Goal: Information Seeking & Learning: Find specific page/section

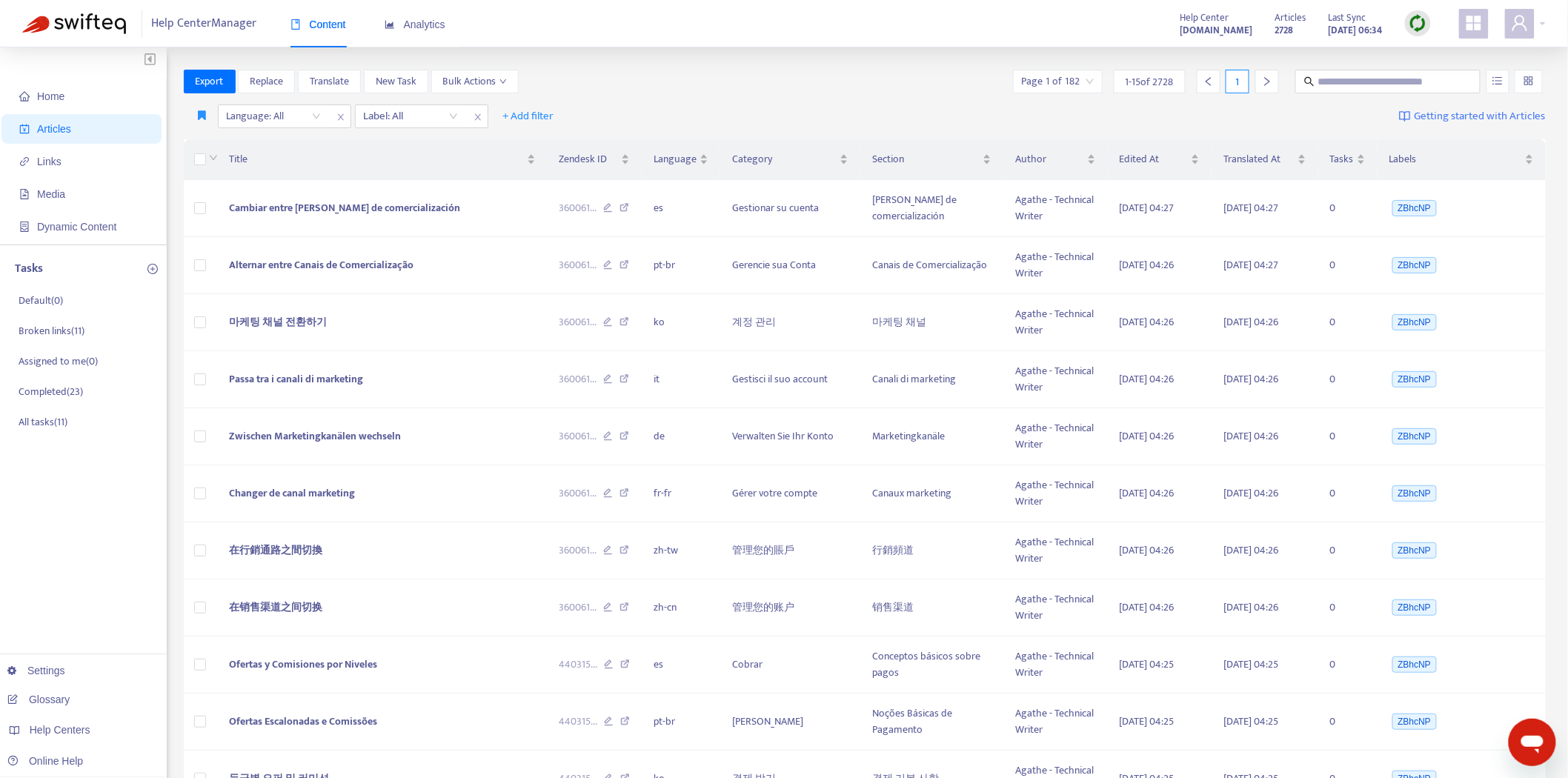
click at [1417, 18] on img at bounding box center [1418, 23] width 18 height 18
click at [1433, 52] on link "Quick Sync" at bounding box center [1449, 53] width 63 height 17
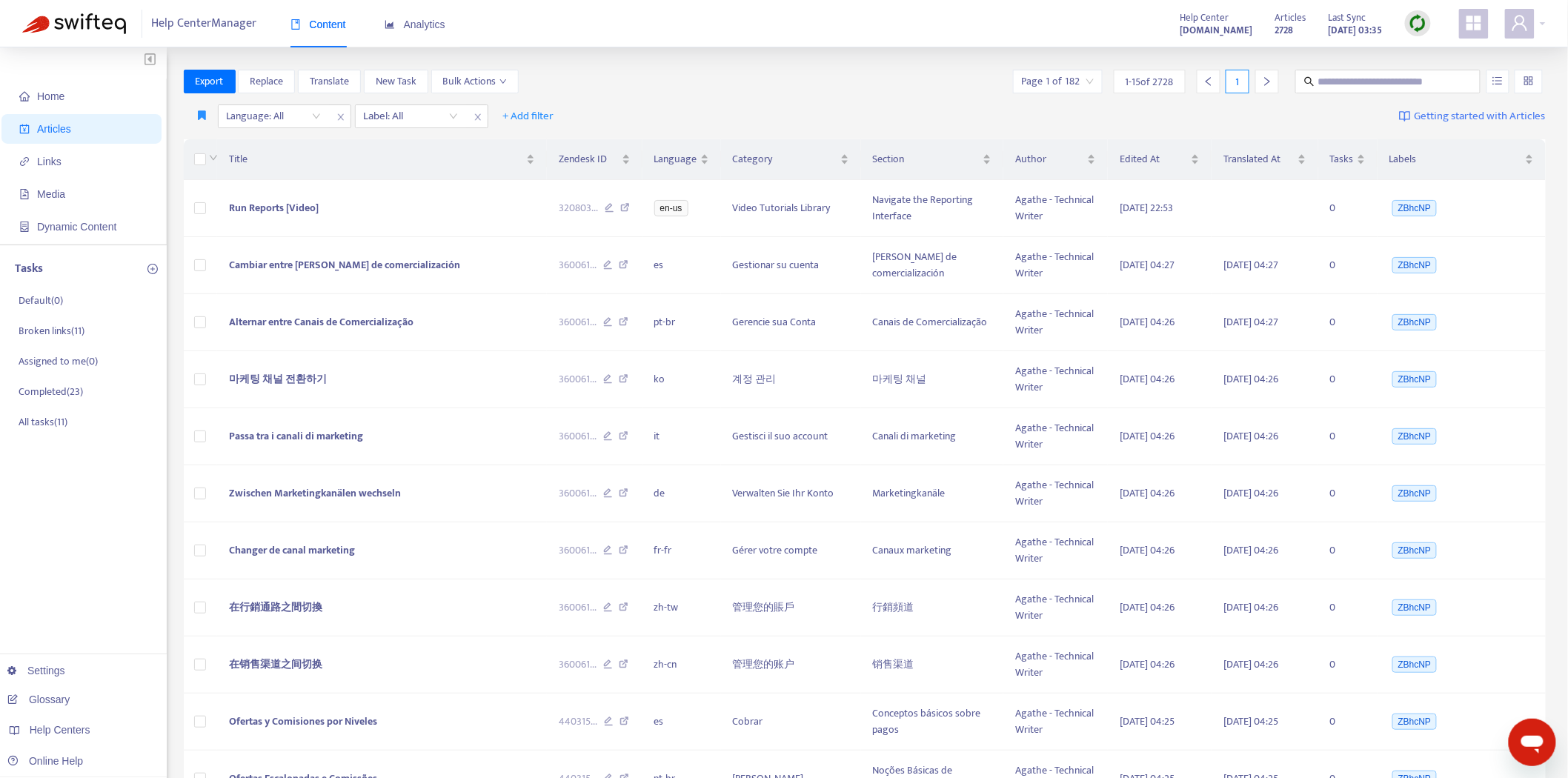
click at [1411, 26] on div "Articles 2728 Last Sync [DATE] 03:35" at bounding box center [1352, 24] width 178 height 30
click at [1410, 26] on img at bounding box center [1418, 23] width 18 height 18
click at [1421, 46] on link "Quick Sync" at bounding box center [1449, 53] width 63 height 17
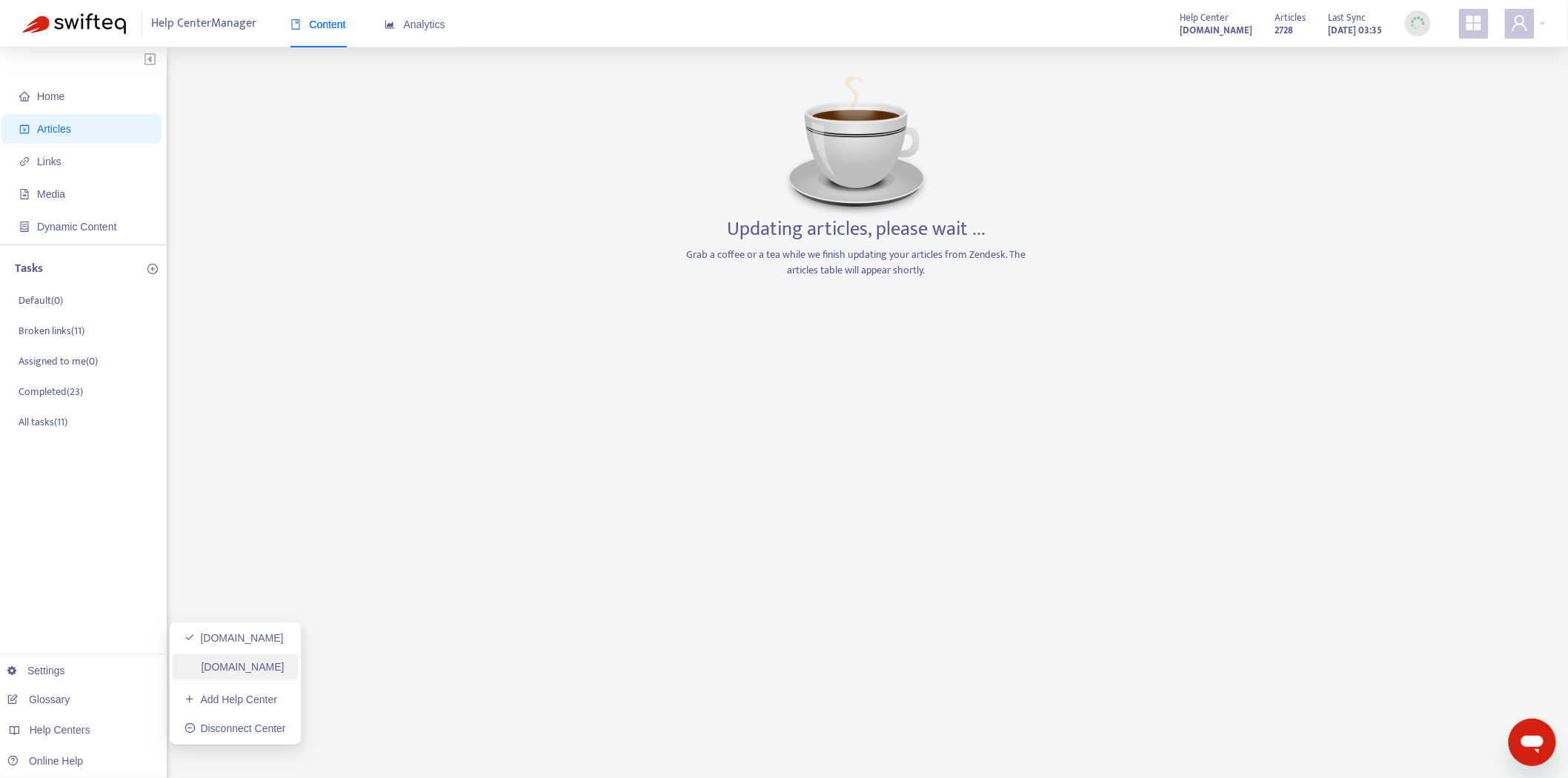
click at [217, 670] on link "[DOMAIN_NAME]" at bounding box center [234, 667] width 100 height 12
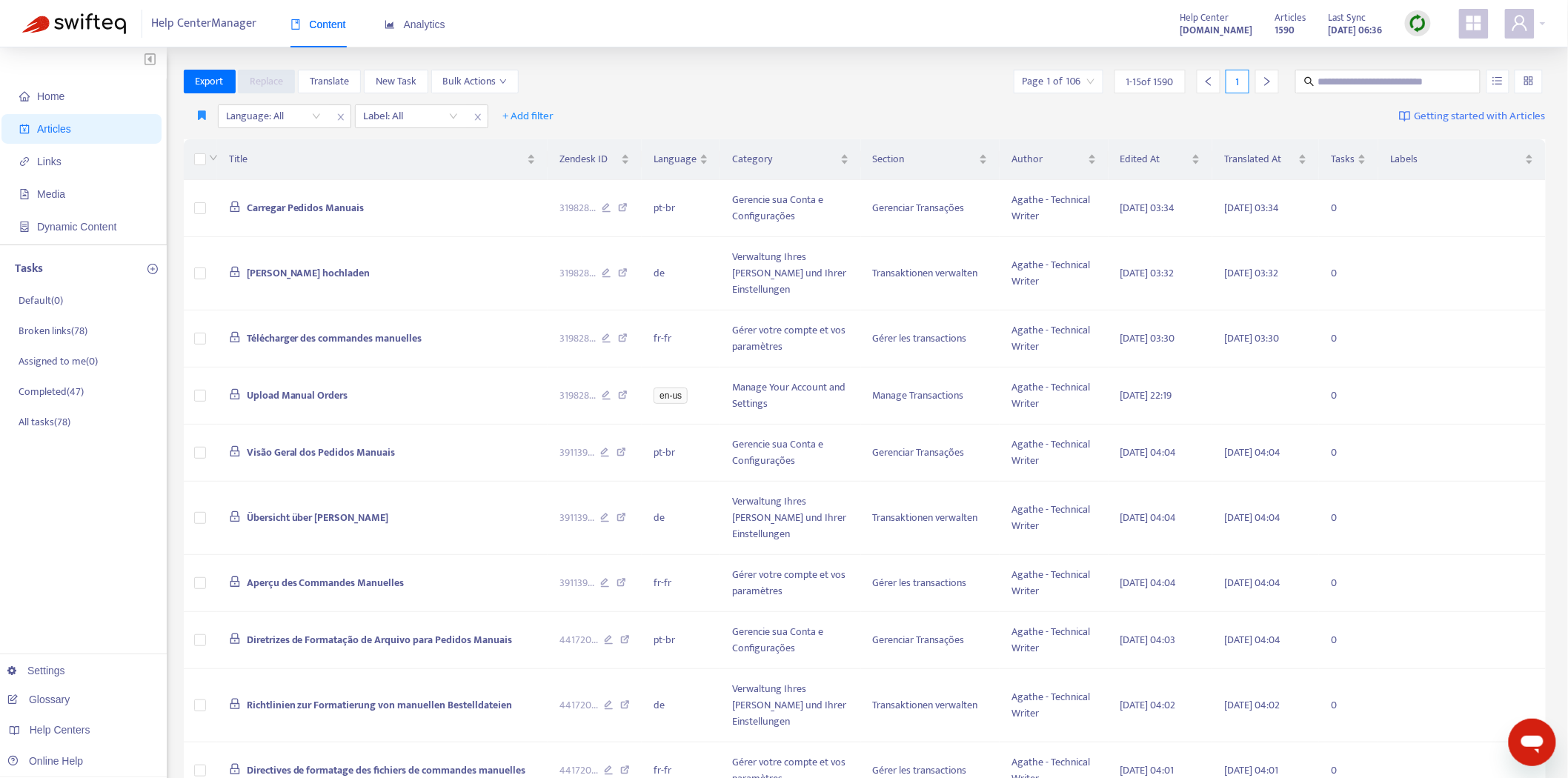
click at [1424, 16] on img at bounding box center [1418, 23] width 18 height 18
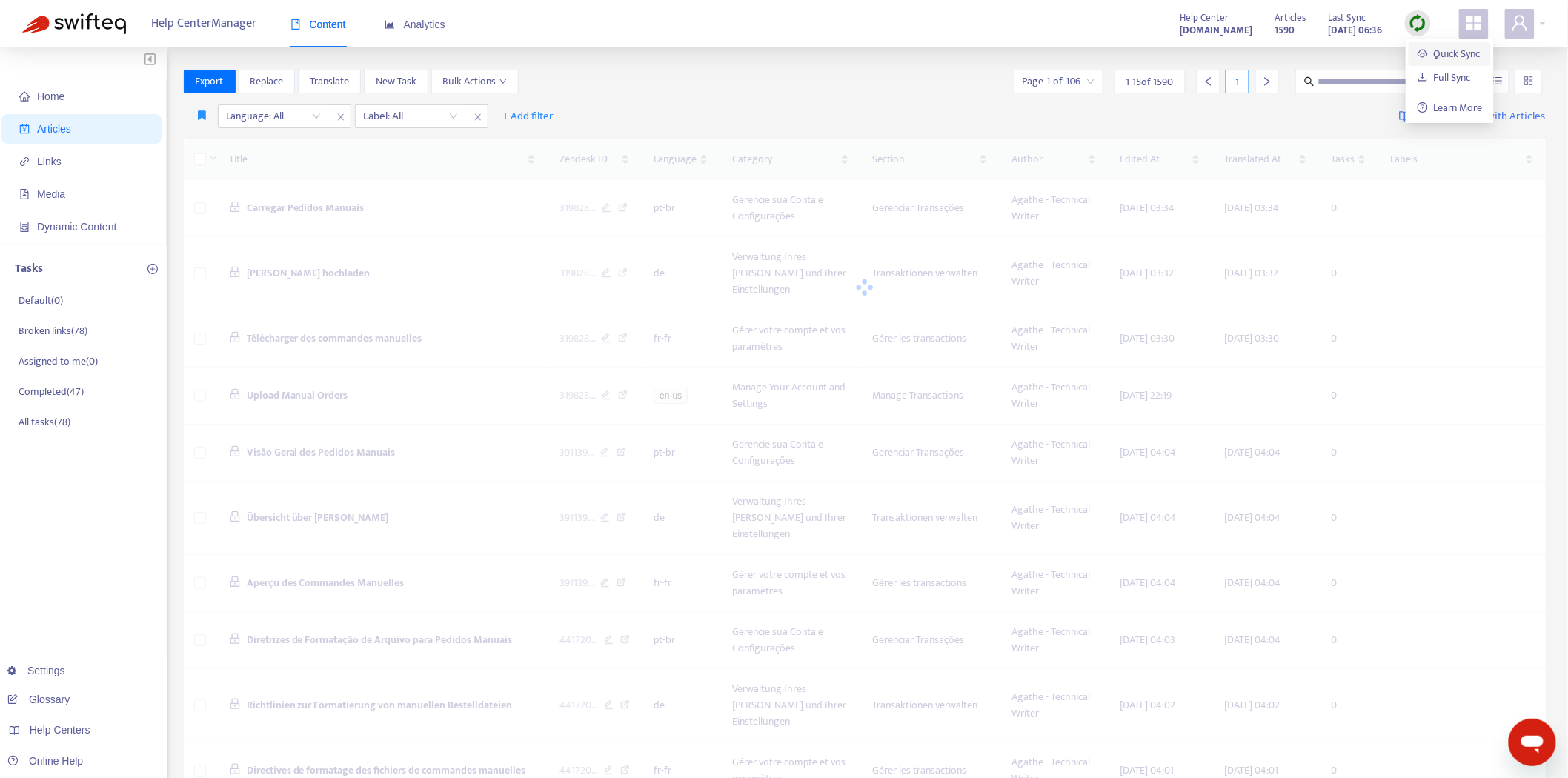
click at [1417, 53] on link "Quick Sync" at bounding box center [1449, 53] width 63 height 17
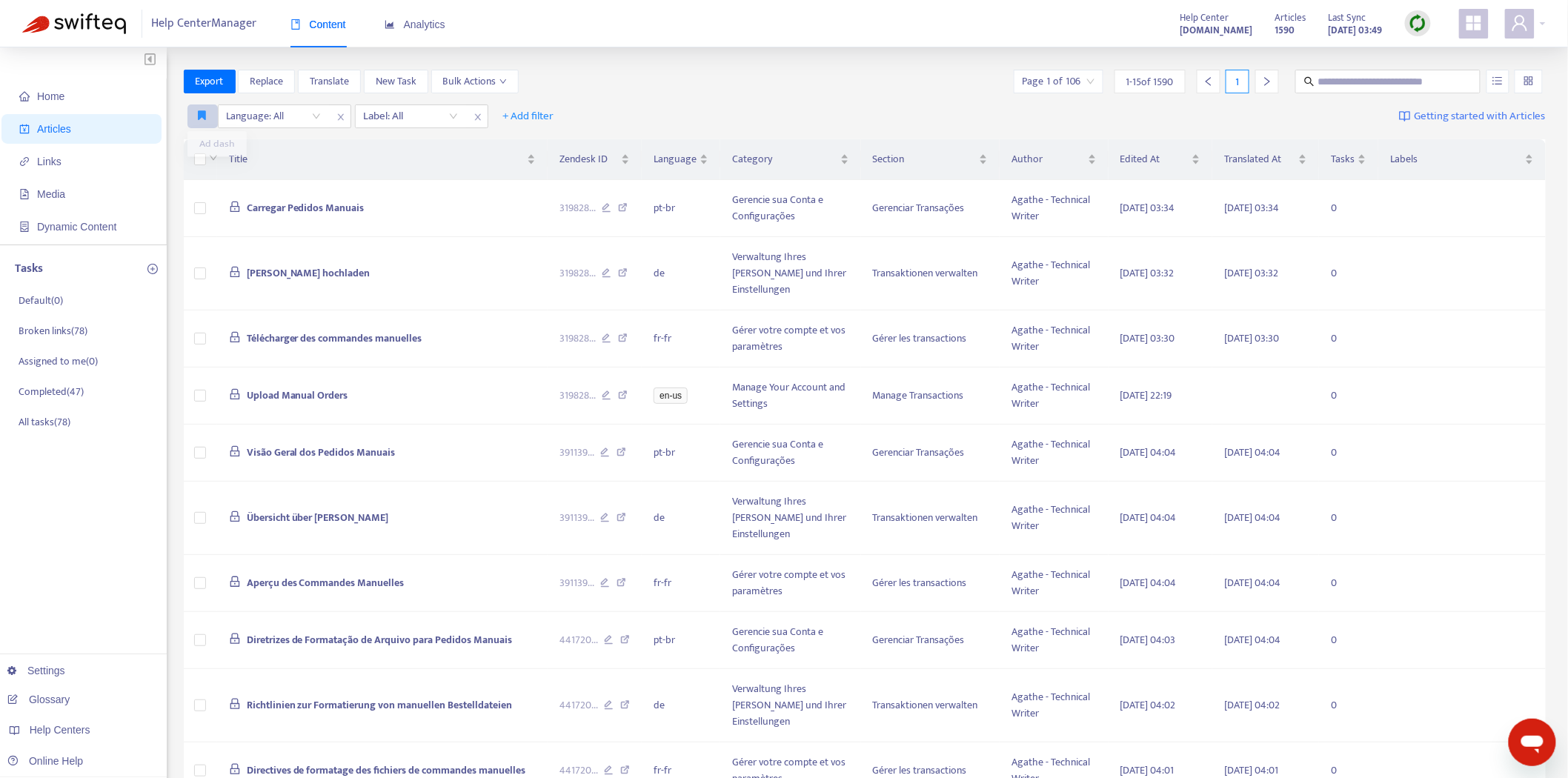
click at [203, 110] on icon "button" at bounding box center [203, 115] width 8 height 11
click at [205, 138] on span "Ad dash" at bounding box center [217, 146] width 36 height 17
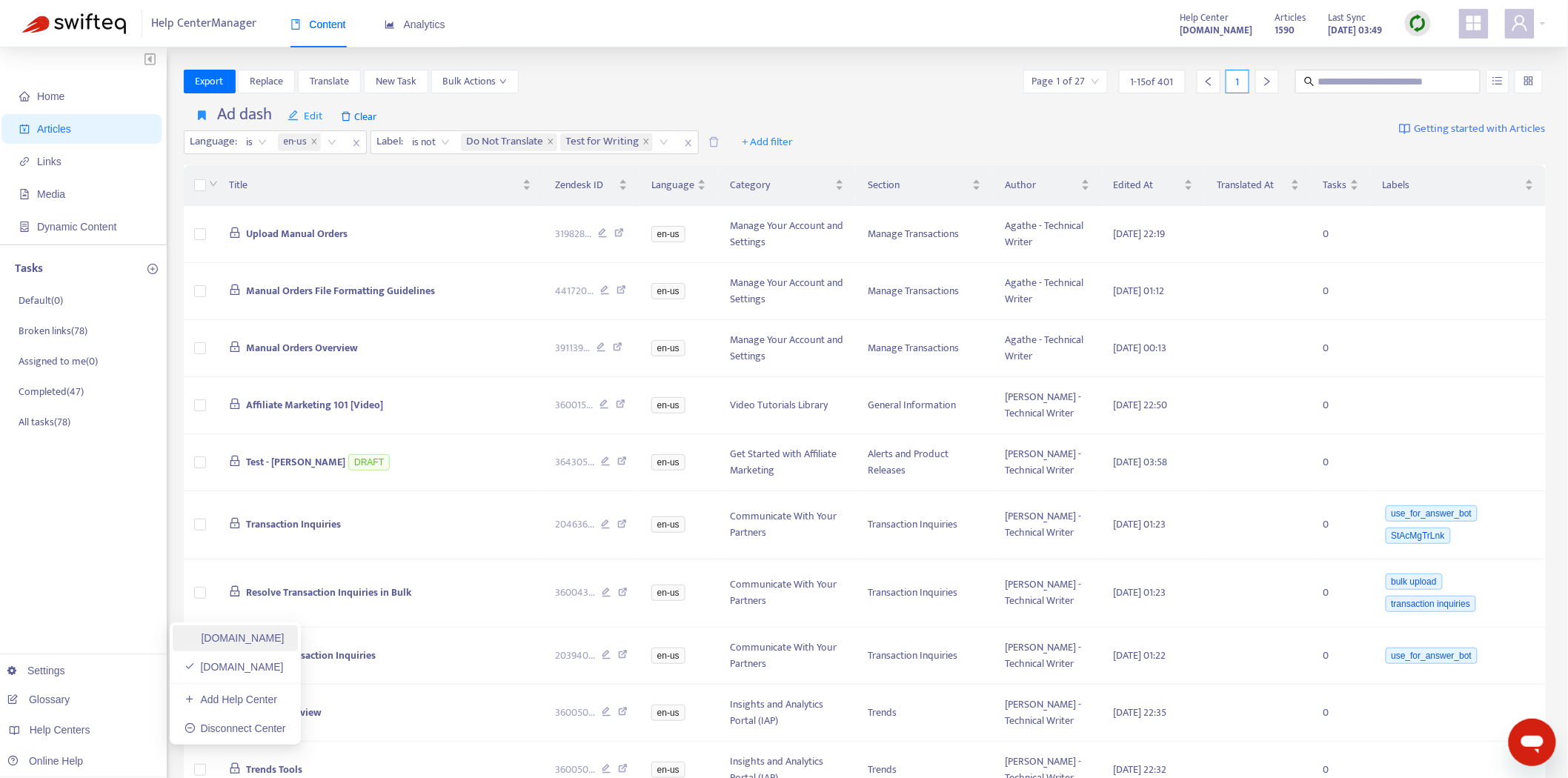
click at [270, 633] on link "[DOMAIN_NAME]" at bounding box center [234, 638] width 100 height 12
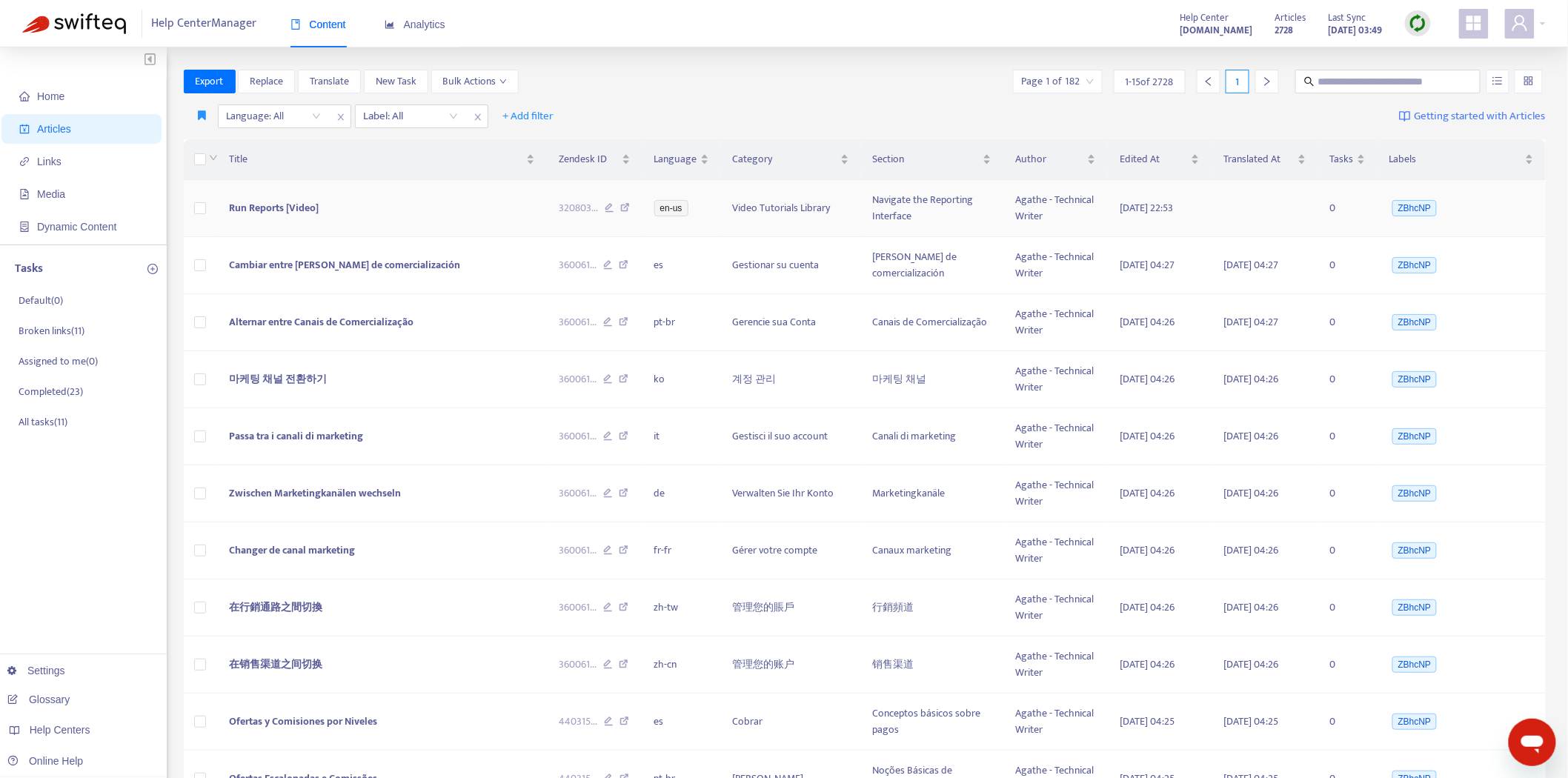
click at [293, 208] on span "Run Reports [Video]" at bounding box center [274, 208] width 90 height 17
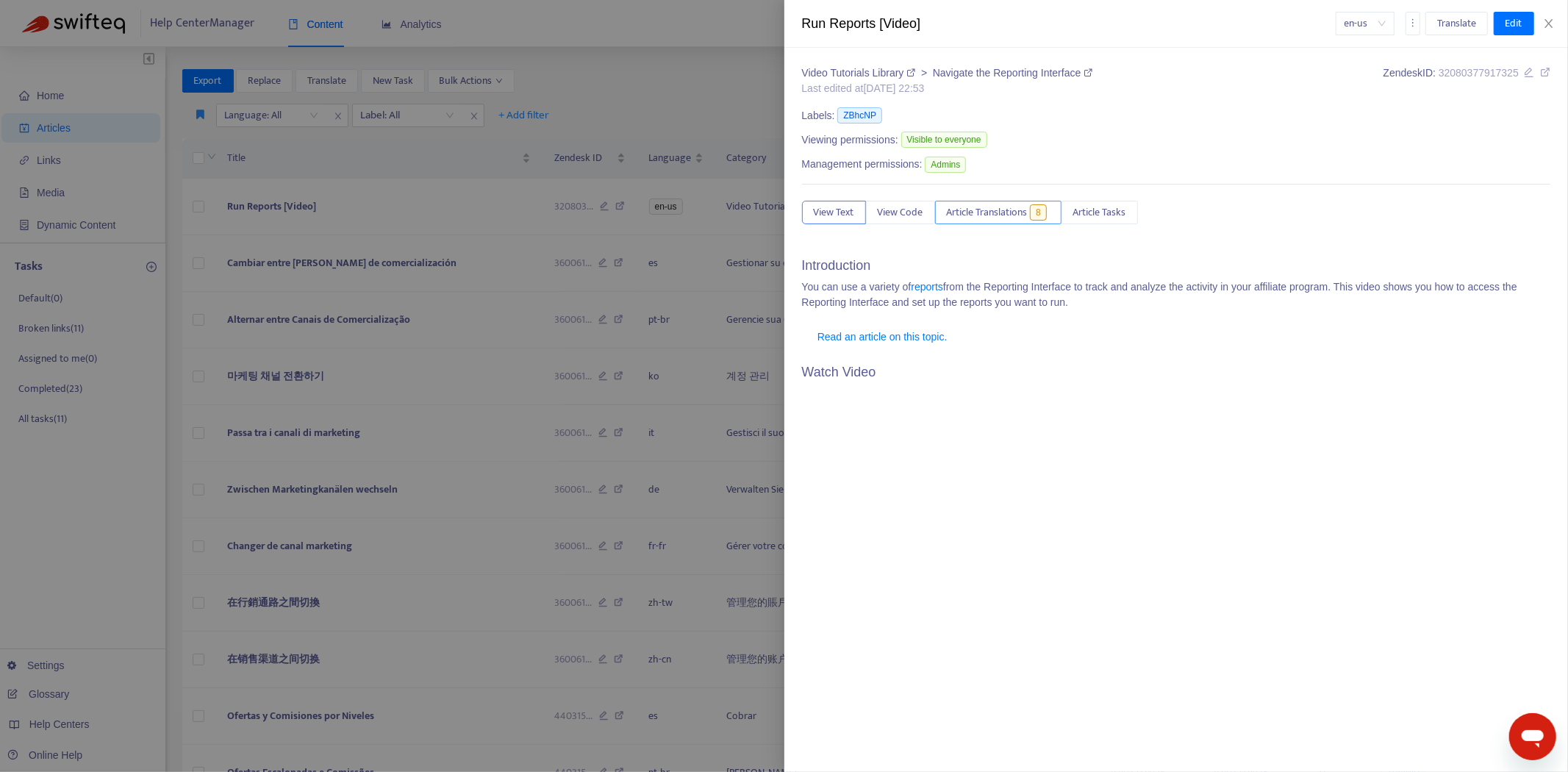
click at [1021, 221] on span "Article Translations" at bounding box center [987, 213] width 81 height 17
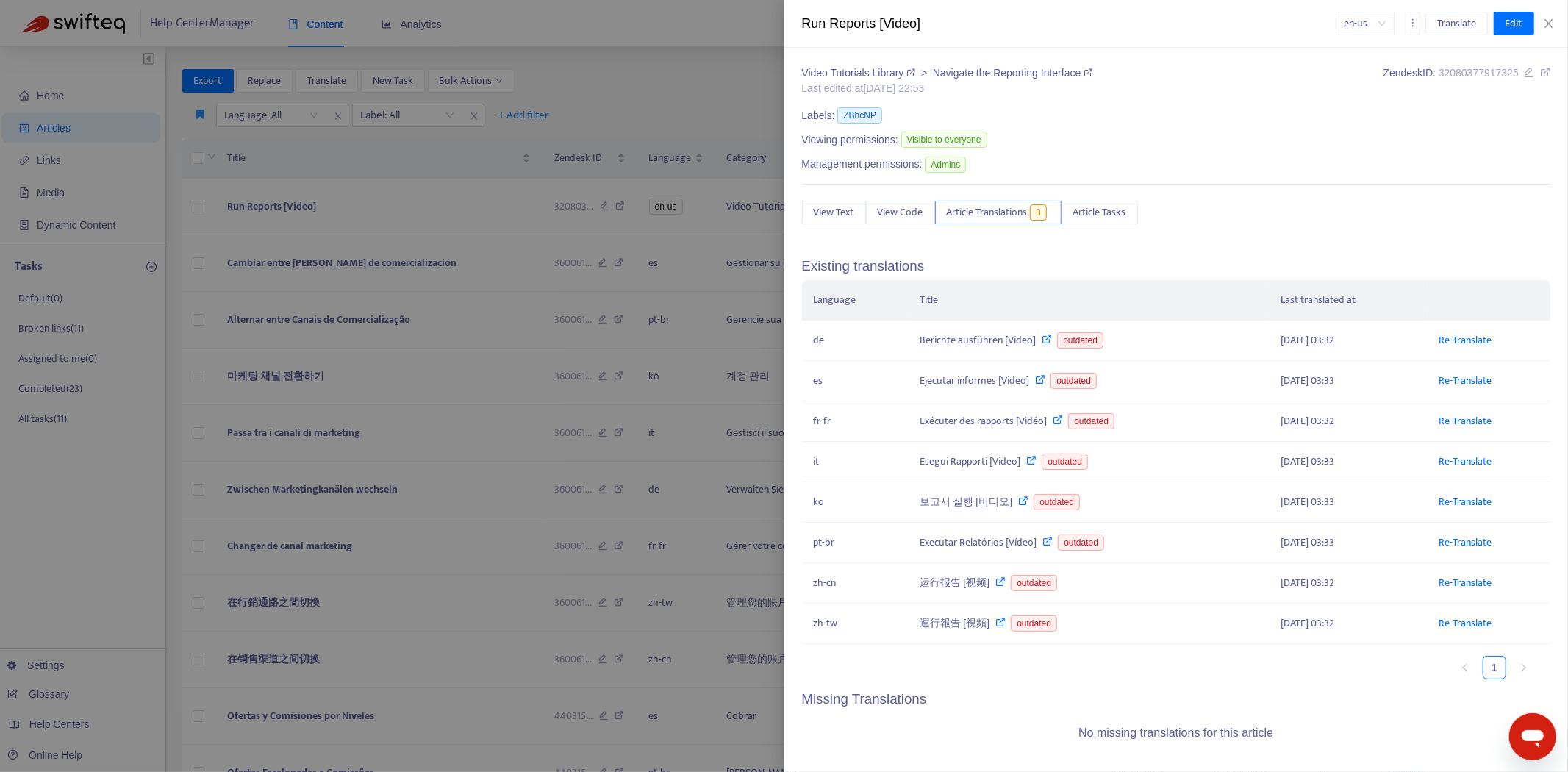
click at [414, 206] on div at bounding box center [784, 386] width 1568 height 772
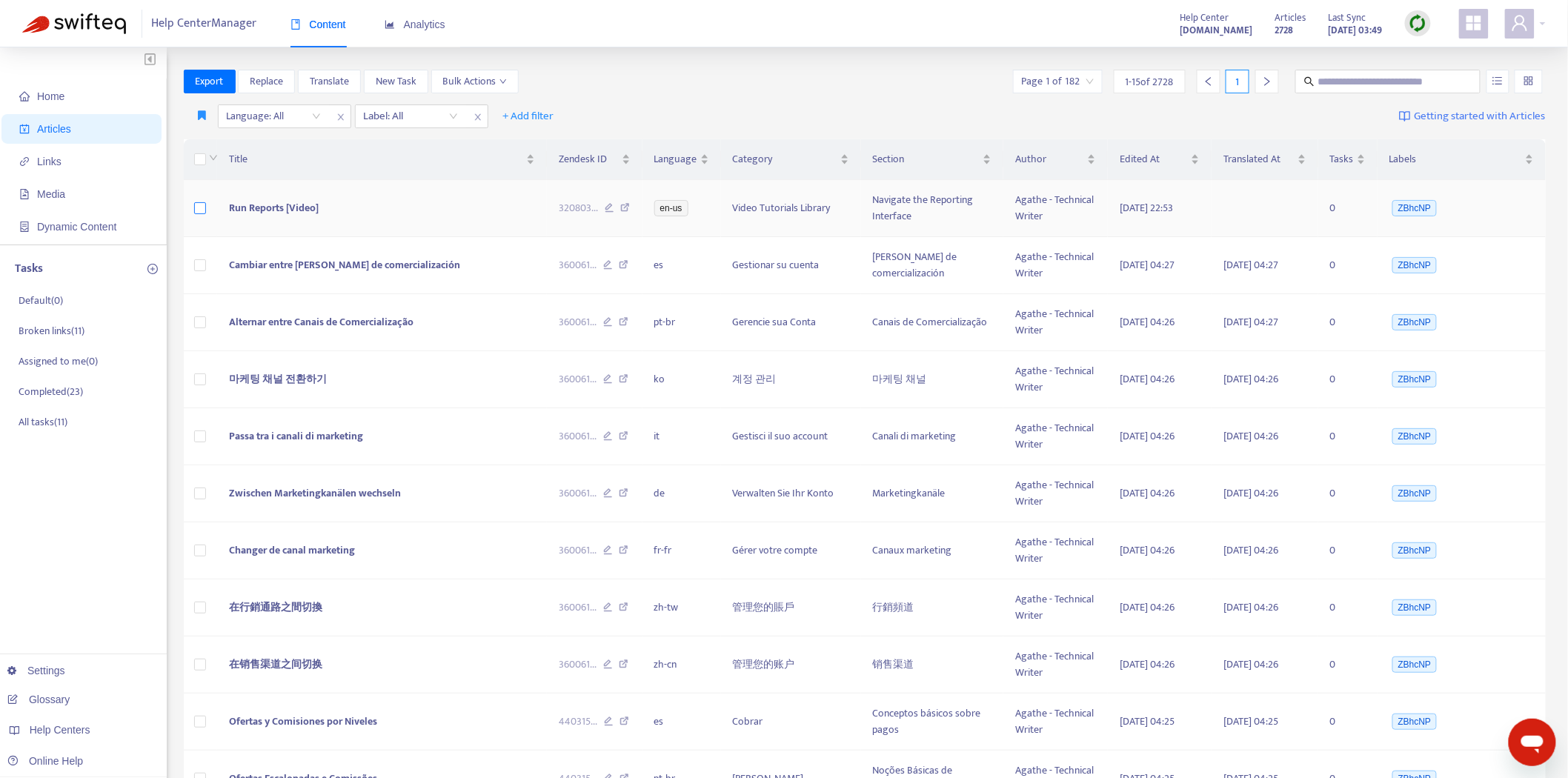
click at [198, 201] on label at bounding box center [200, 208] width 12 height 17
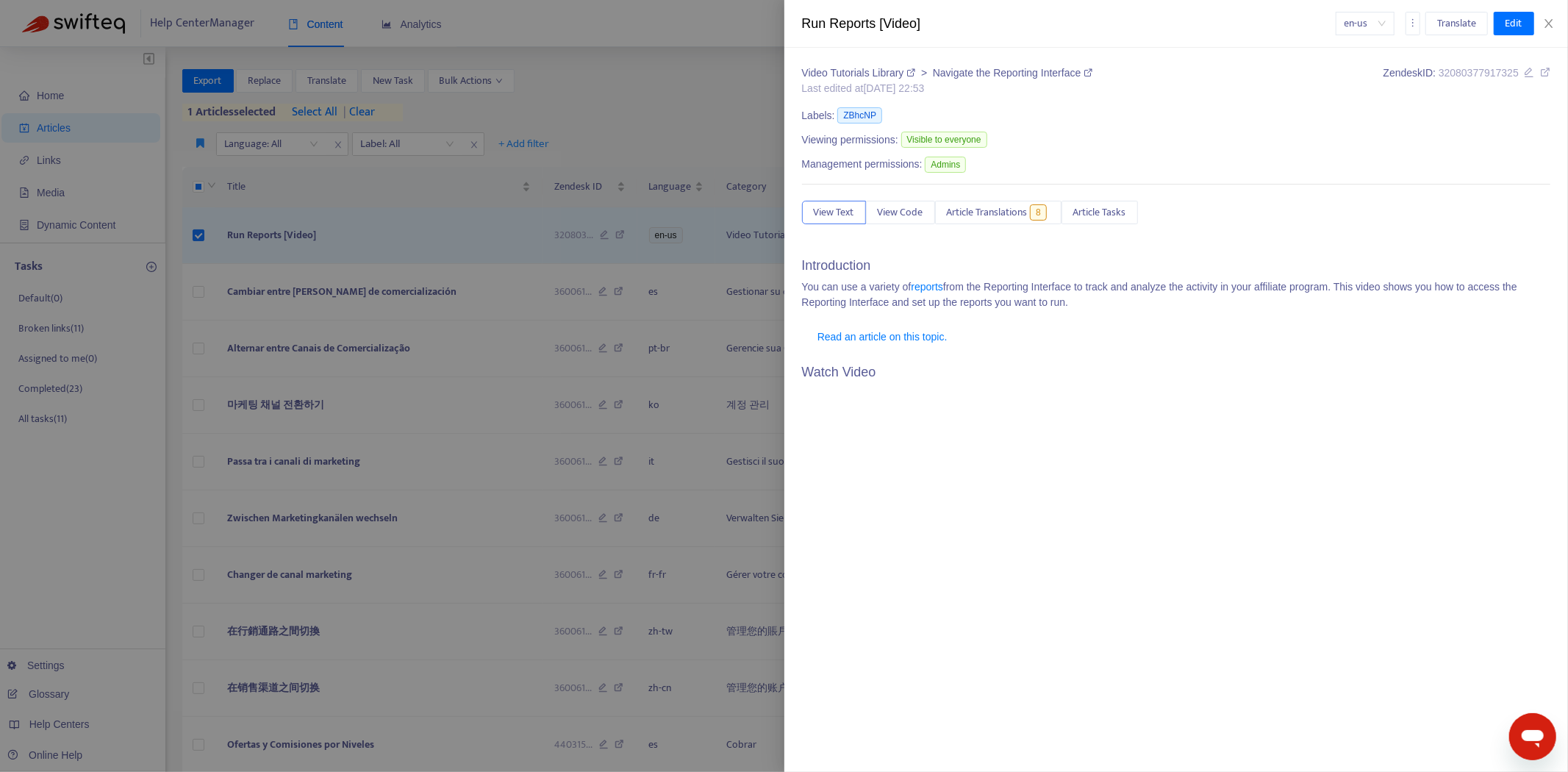
click at [199, 143] on div at bounding box center [784, 386] width 1568 height 772
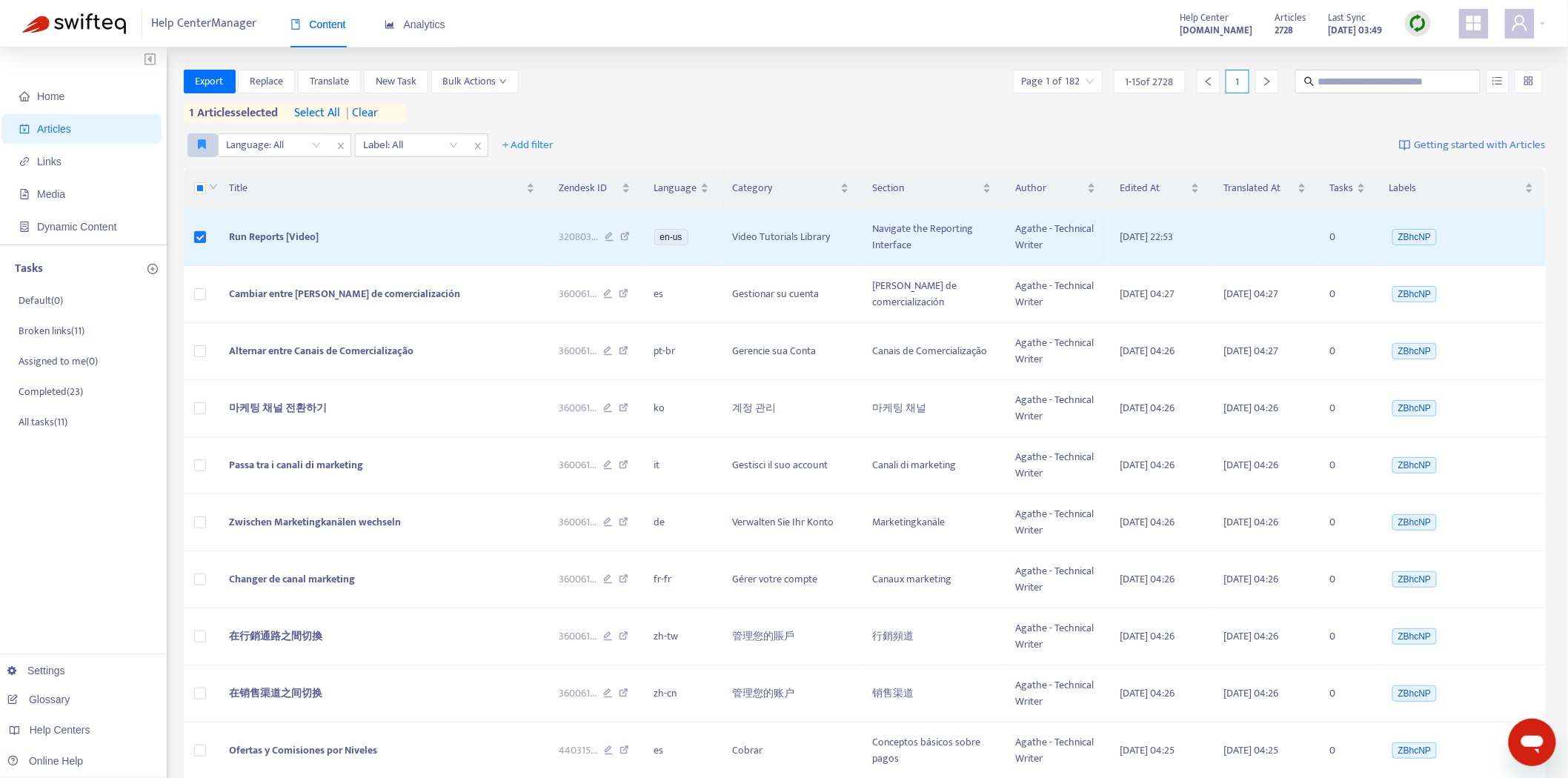
click at [203, 143] on icon "button" at bounding box center [203, 143] width 8 height 11
click at [205, 177] on span "Pub dash" at bounding box center [219, 175] width 41 height 17
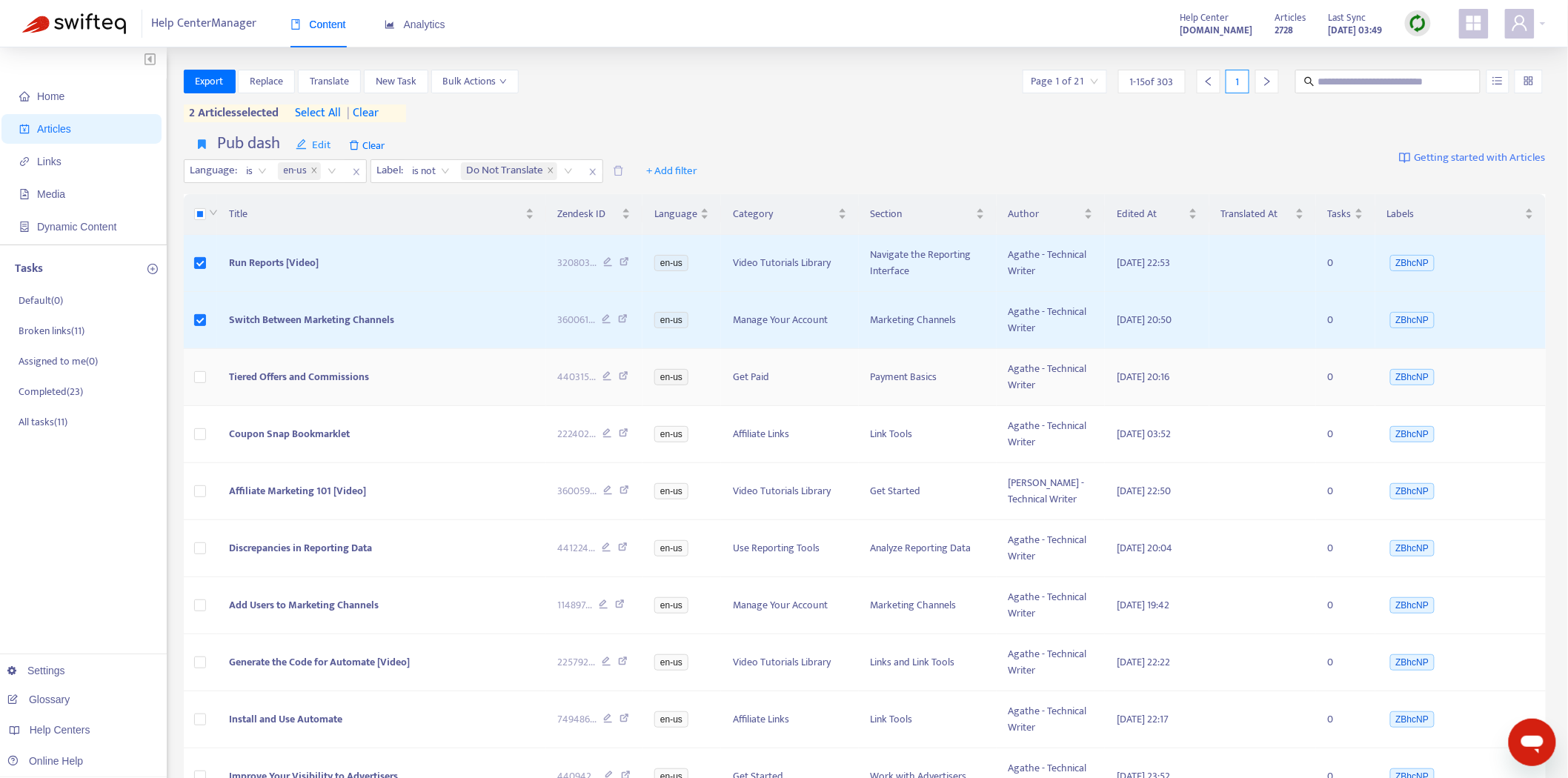
click at [299, 365] on td "Tiered Offers and Commissions" at bounding box center [381, 378] width 329 height 57
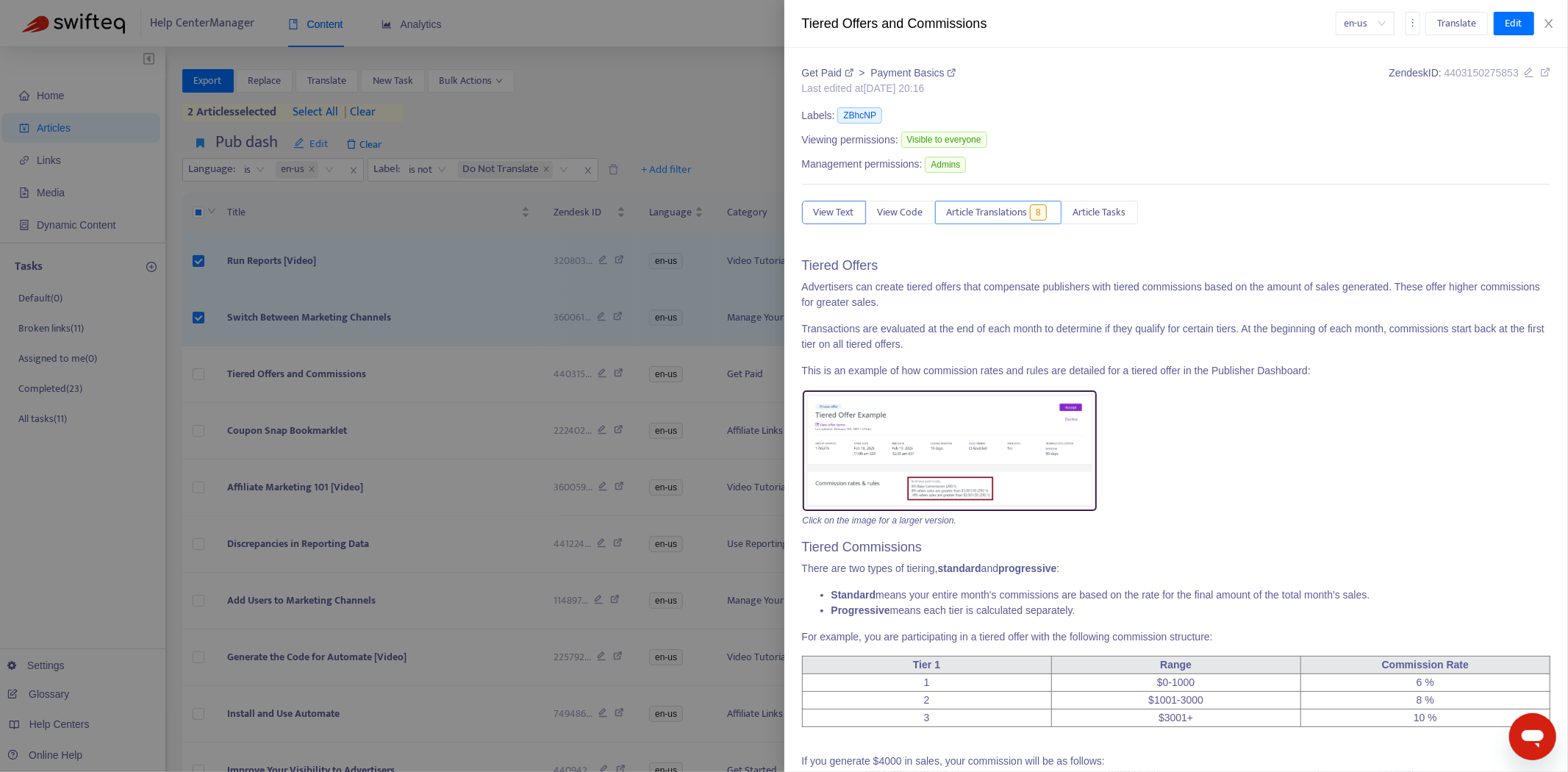
click at [964, 209] on span "Article Translations" at bounding box center [987, 213] width 81 height 17
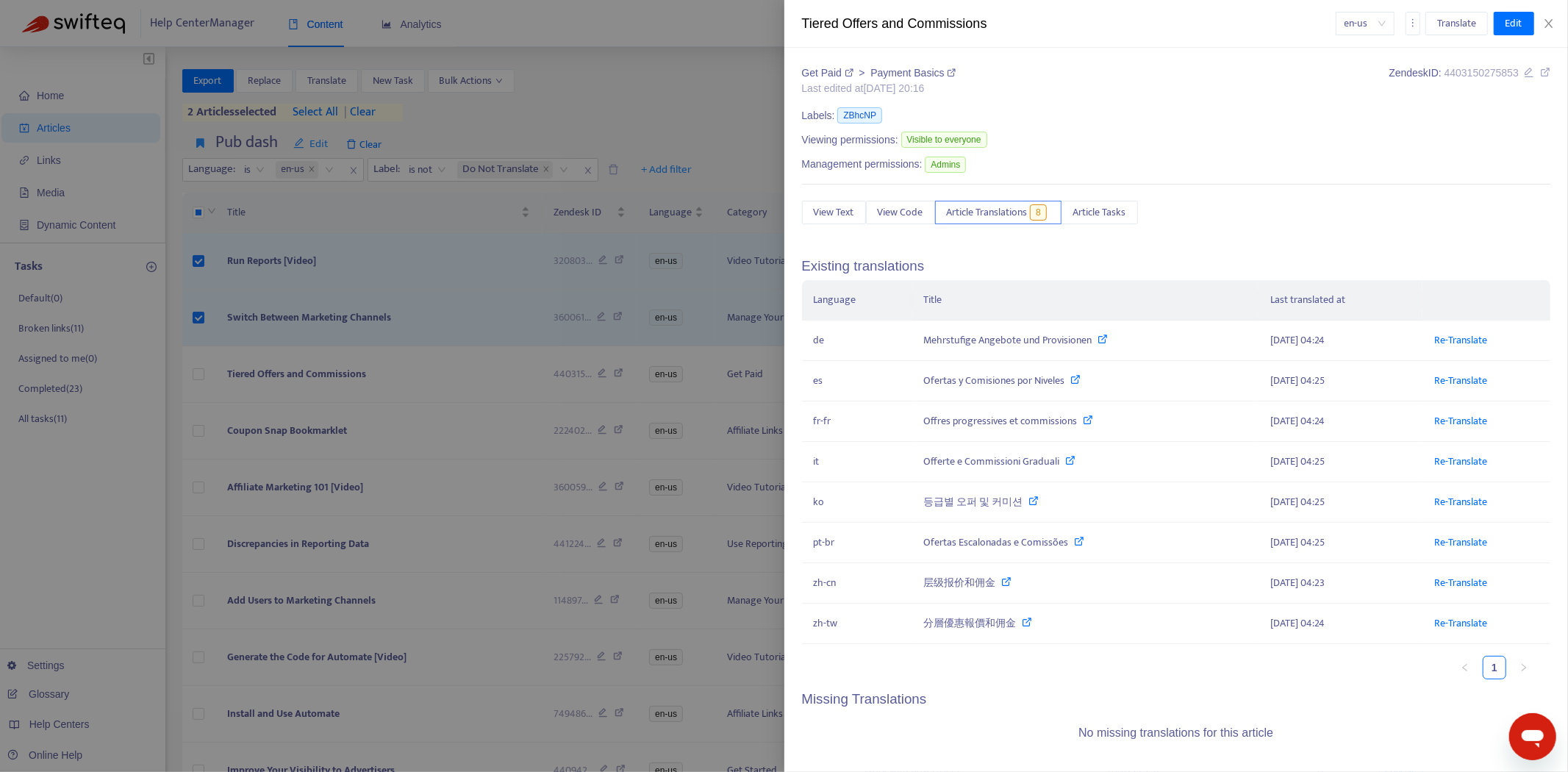
click at [407, 312] on div at bounding box center [784, 386] width 1568 height 772
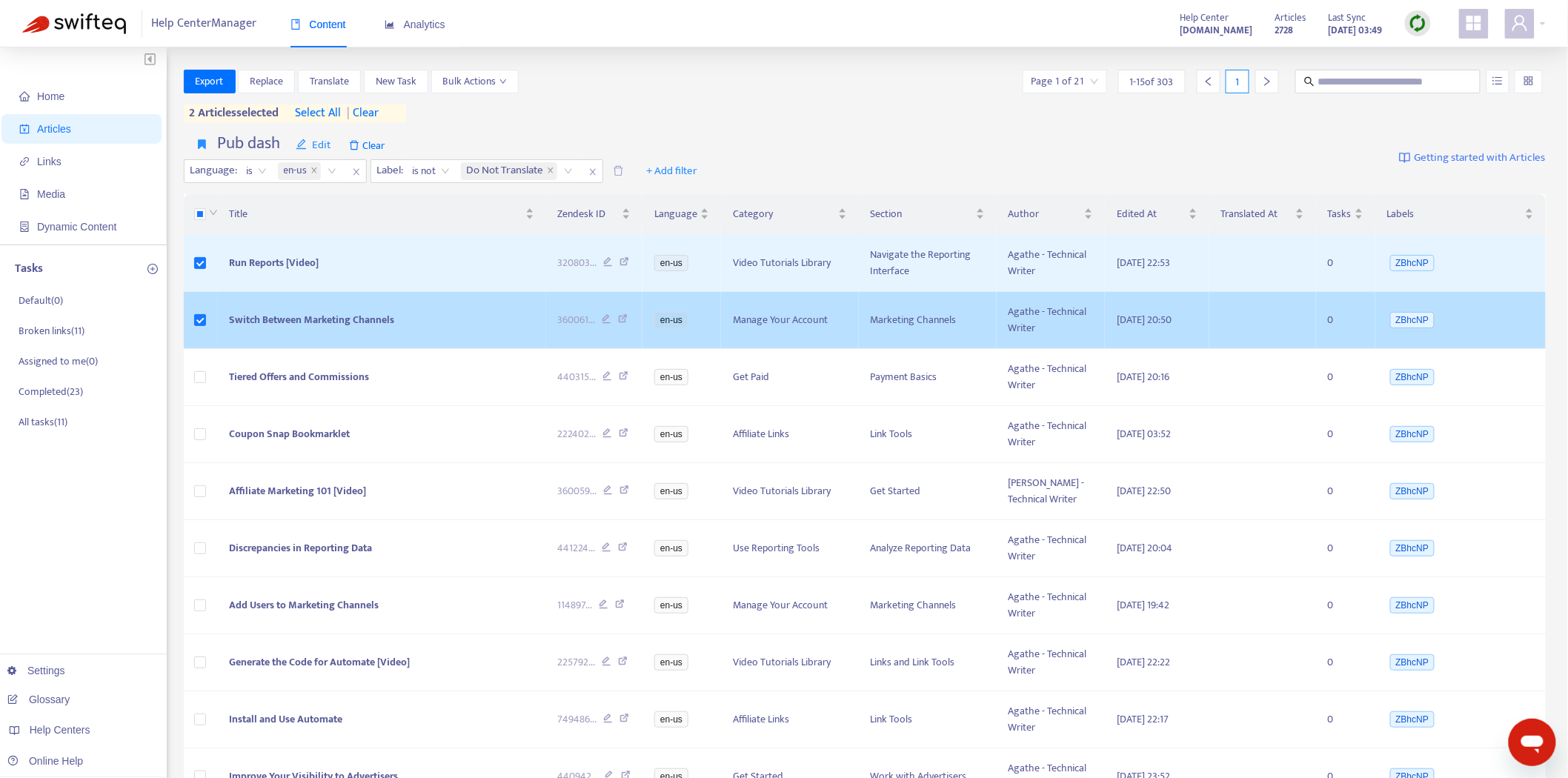
click at [313, 319] on span "Switch Between Marketing Channels" at bounding box center [312, 319] width 165 height 17
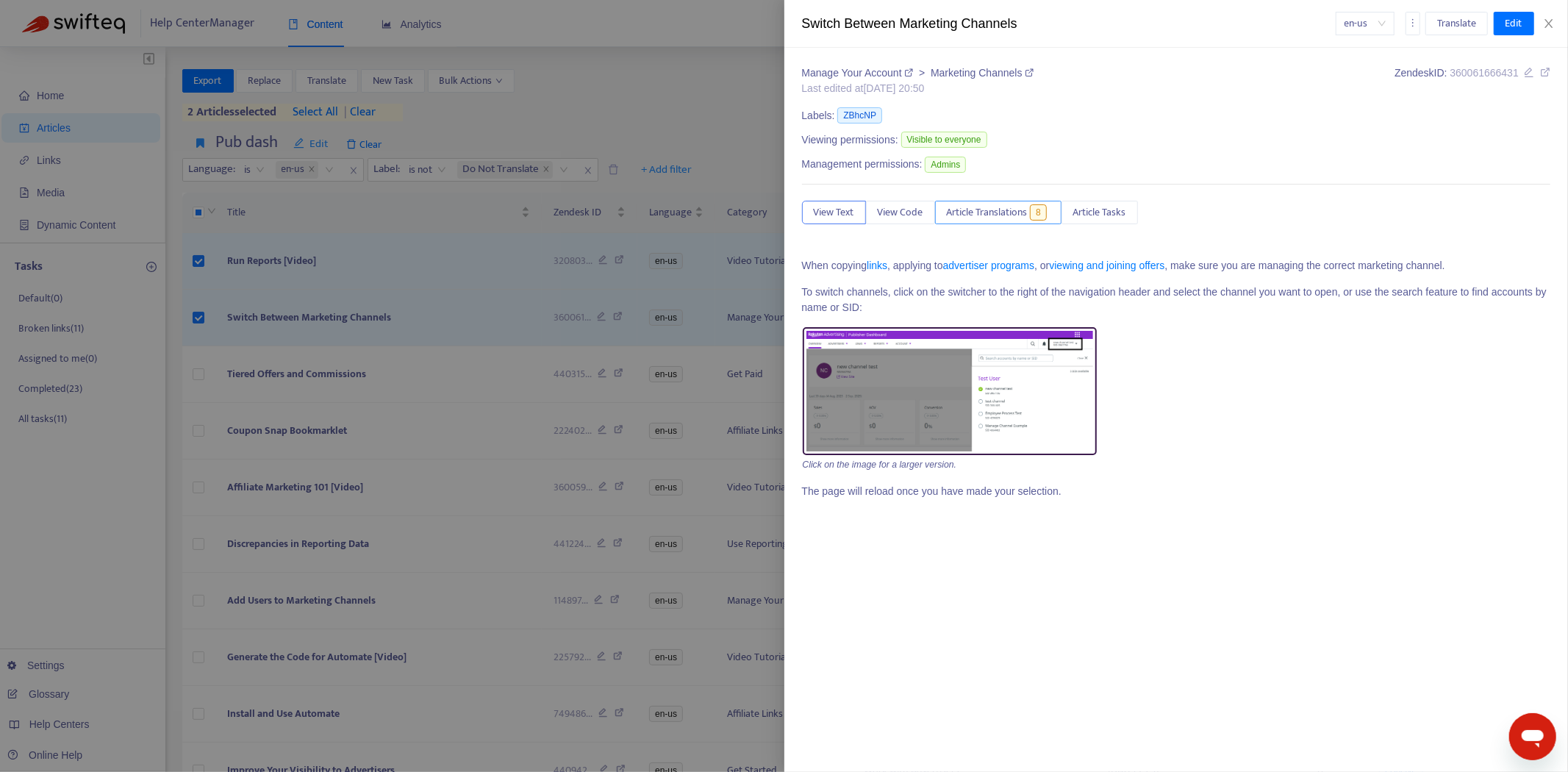
click at [968, 223] on button "Article Translations 8" at bounding box center [998, 213] width 127 height 23
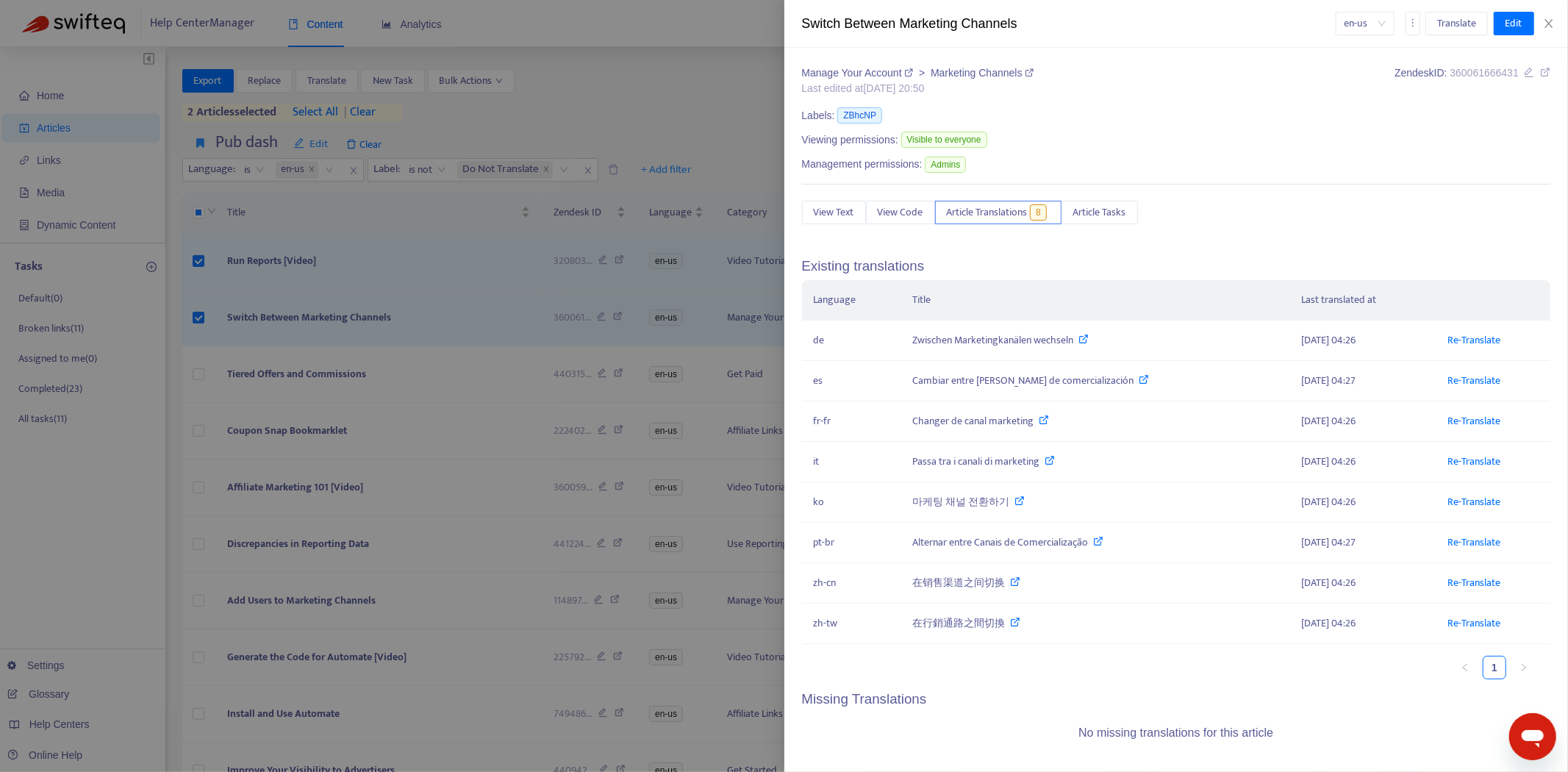
drag, startPoint x: 166, startPoint y: 334, endPoint x: 174, endPoint y: 328, distance: 10.0
click at [167, 334] on div at bounding box center [784, 386] width 1568 height 772
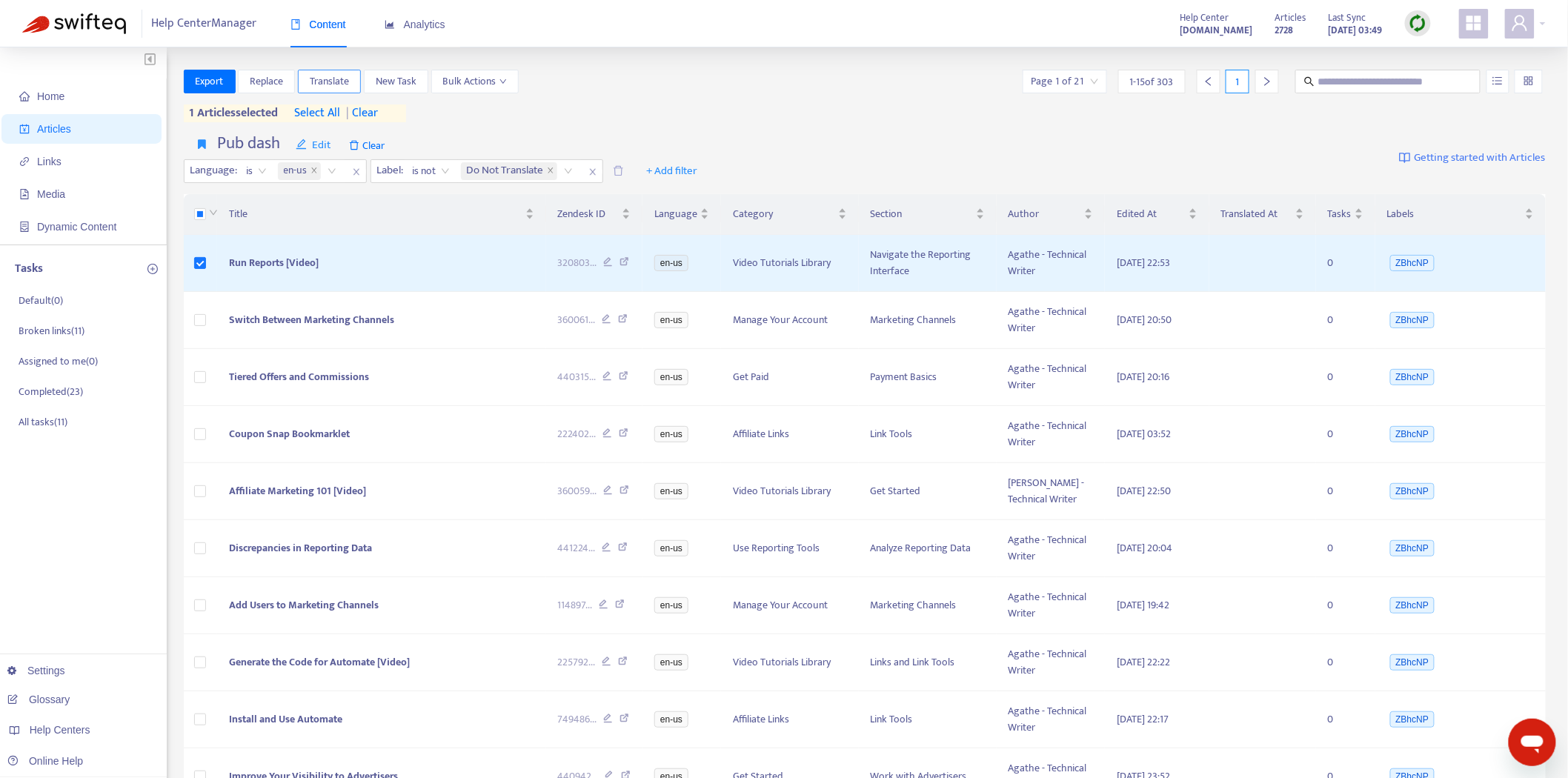
click at [329, 85] on span "Translate" at bounding box center [329, 82] width 39 height 17
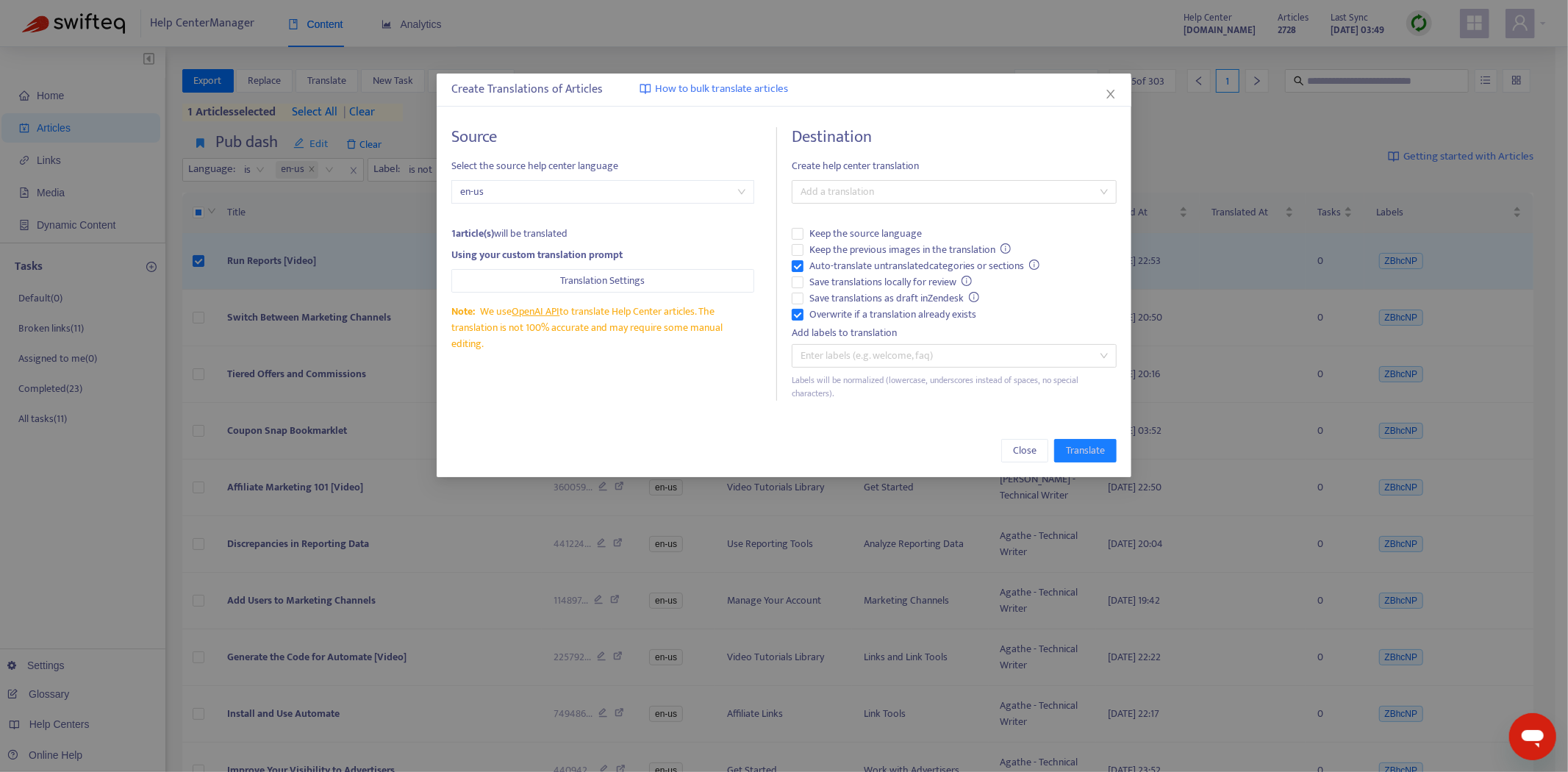
click at [901, 164] on span "Create help center translation" at bounding box center [954, 166] width 325 height 17
click at [892, 195] on div at bounding box center [947, 191] width 303 height 17
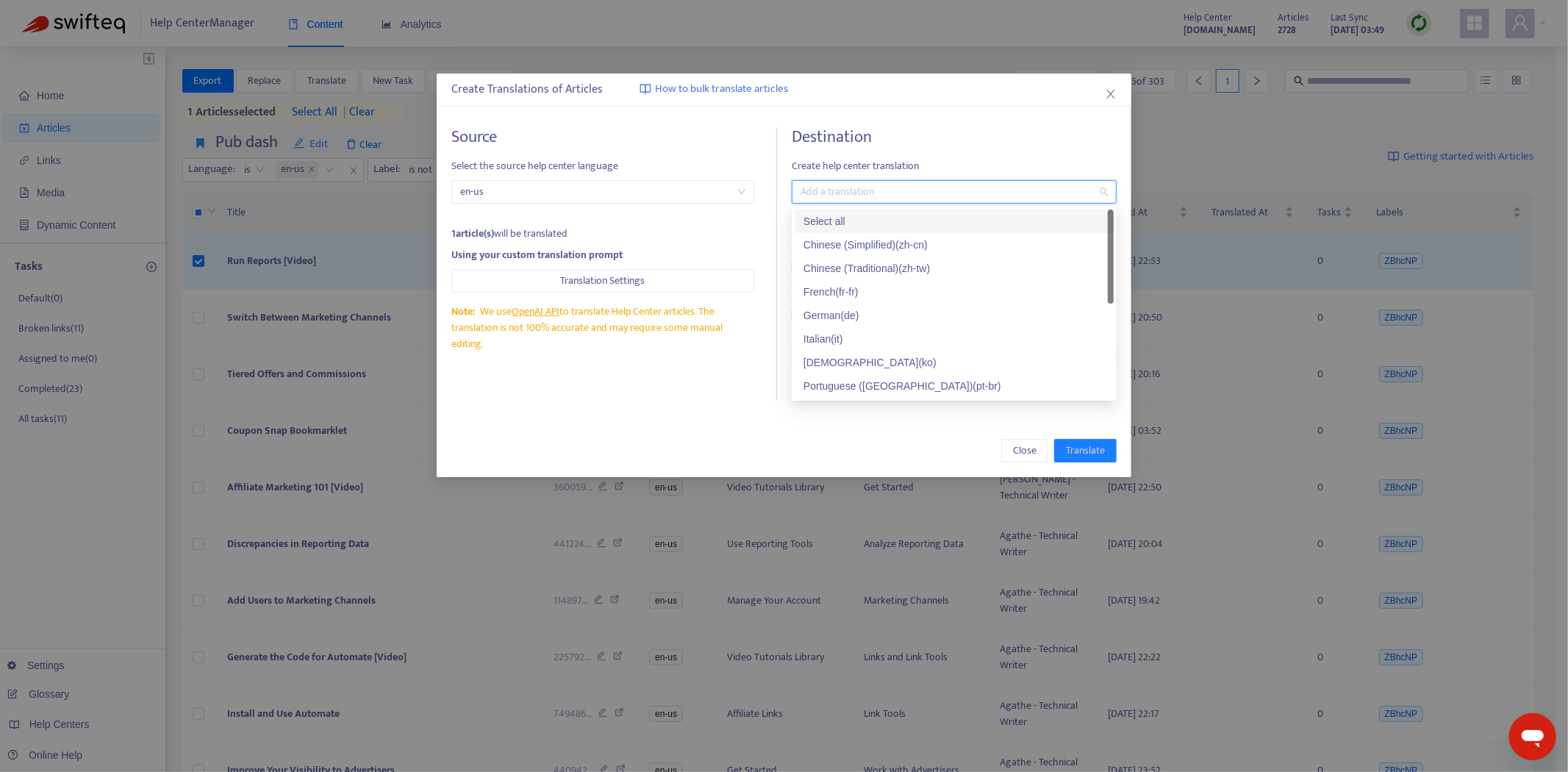
click at [880, 215] on div "Select all" at bounding box center [954, 222] width 301 height 17
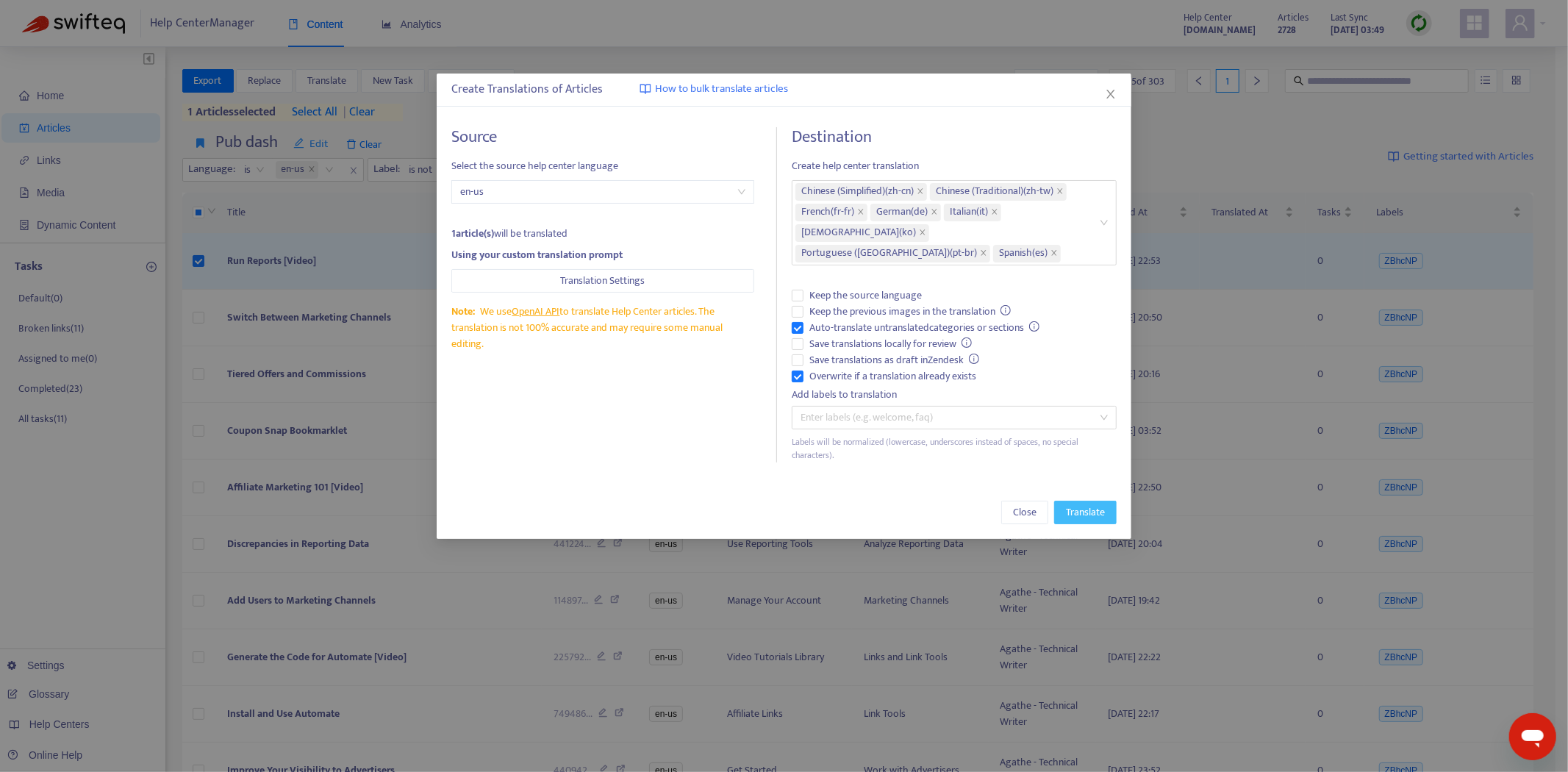
click at [1069, 505] on span "Translate" at bounding box center [1085, 513] width 39 height 17
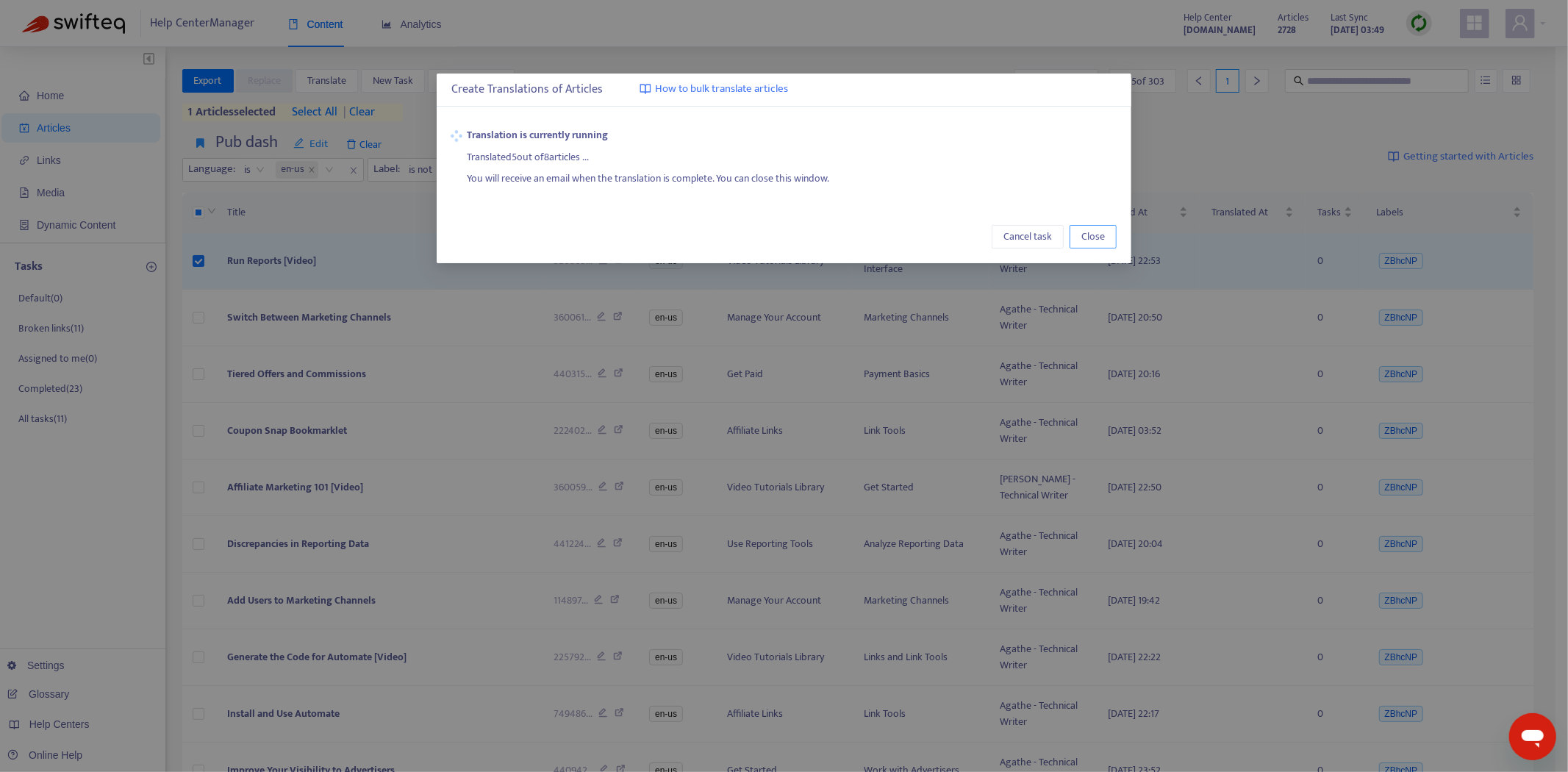
click at [1096, 233] on span "Close" at bounding box center [1093, 237] width 23 height 17
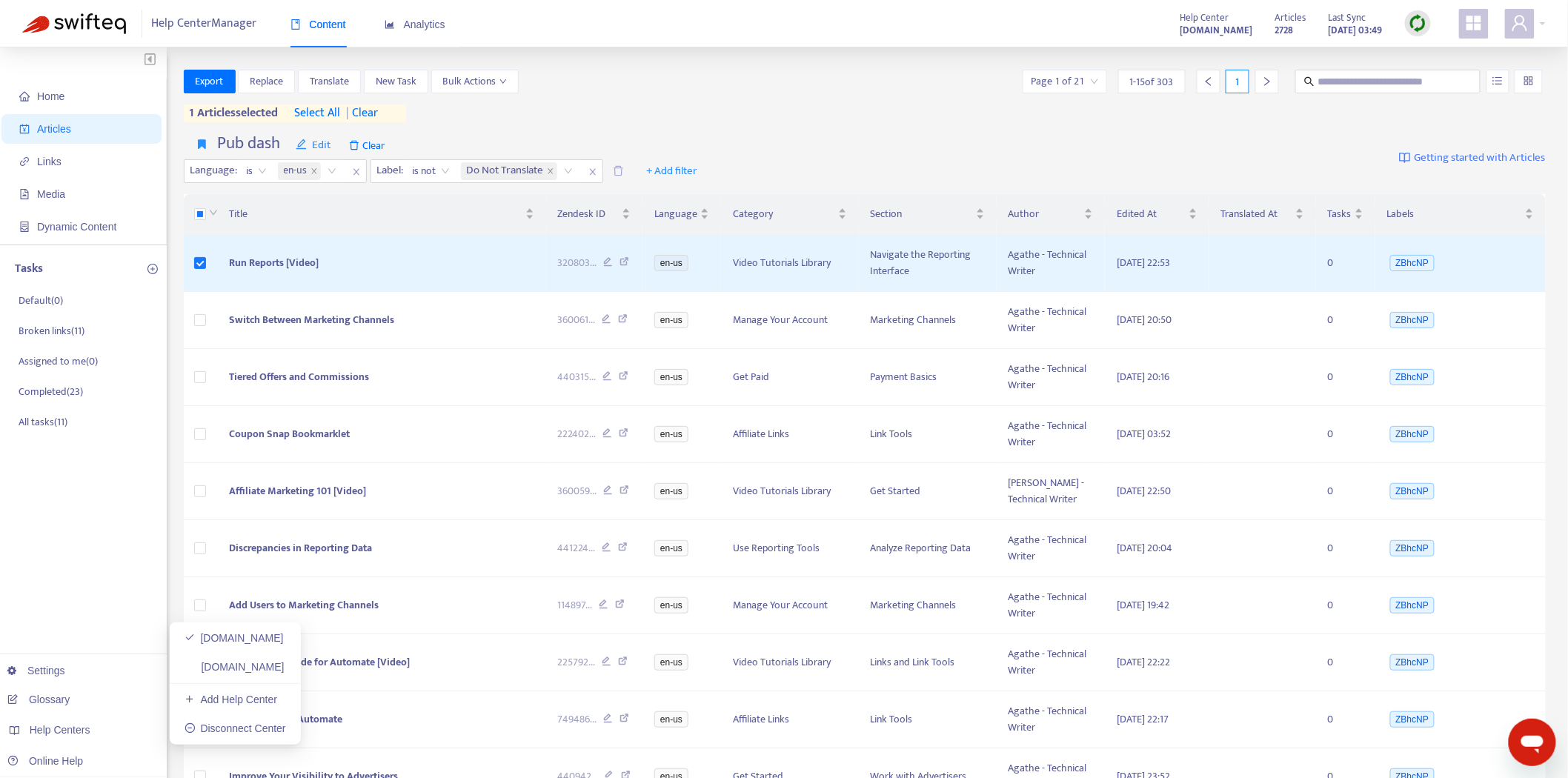
click at [239, 661] on link "[DOMAIN_NAME]" at bounding box center [234, 667] width 100 height 12
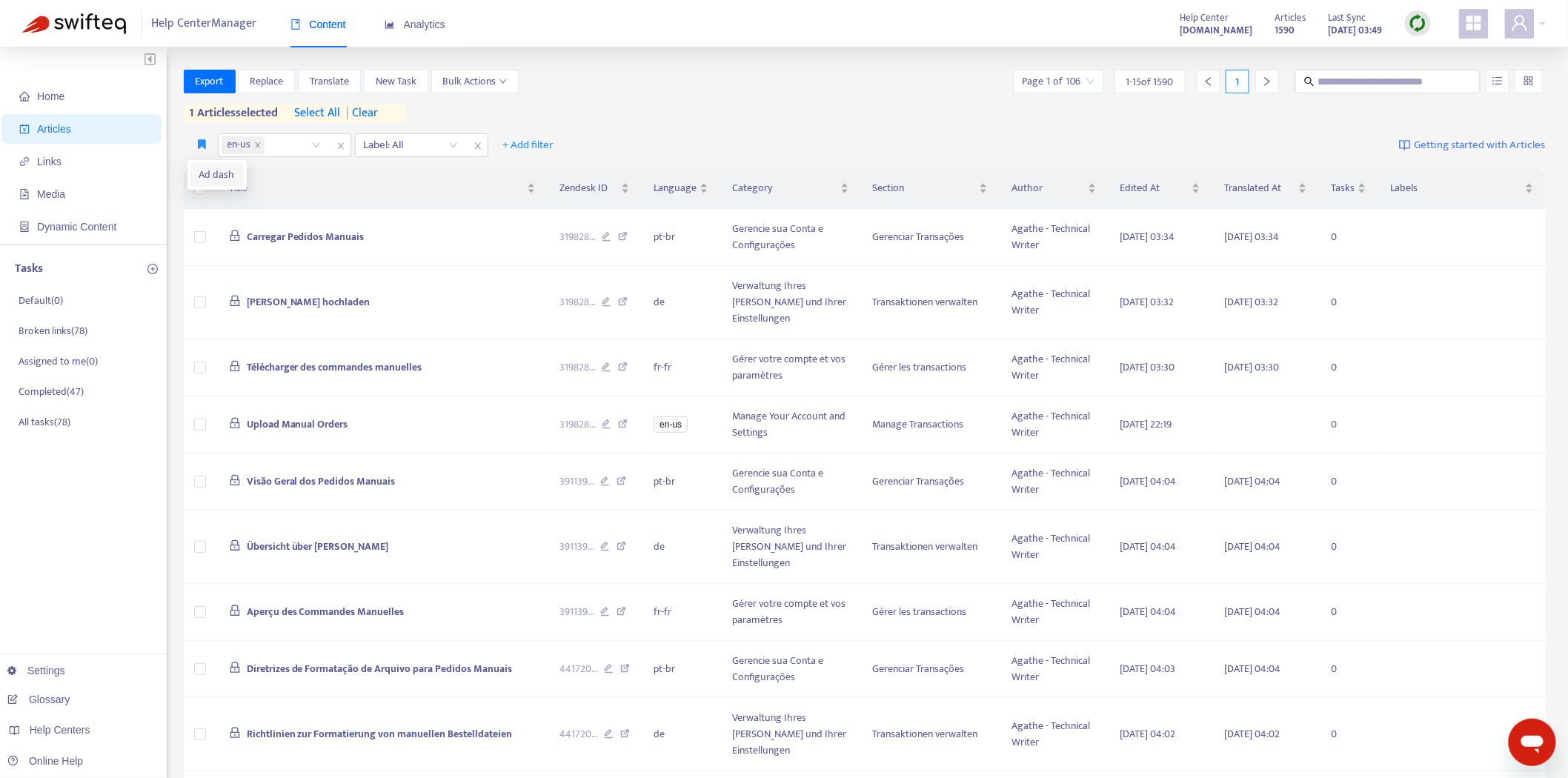
click at [202, 183] on li "Ad dash" at bounding box center [217, 175] width 53 height 23
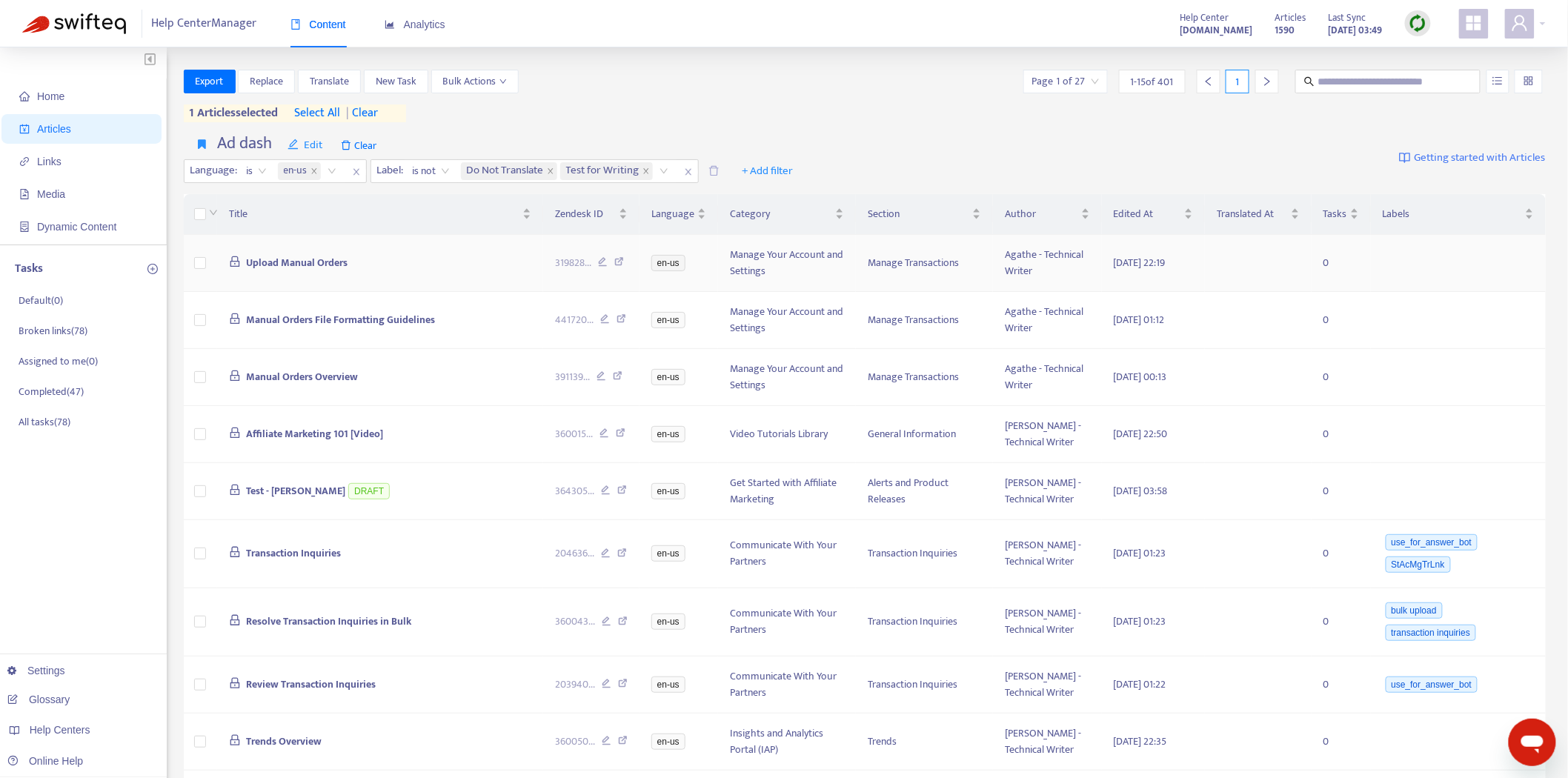
click at [308, 252] on td "Upload Manual Orders" at bounding box center [379, 264] width 326 height 57
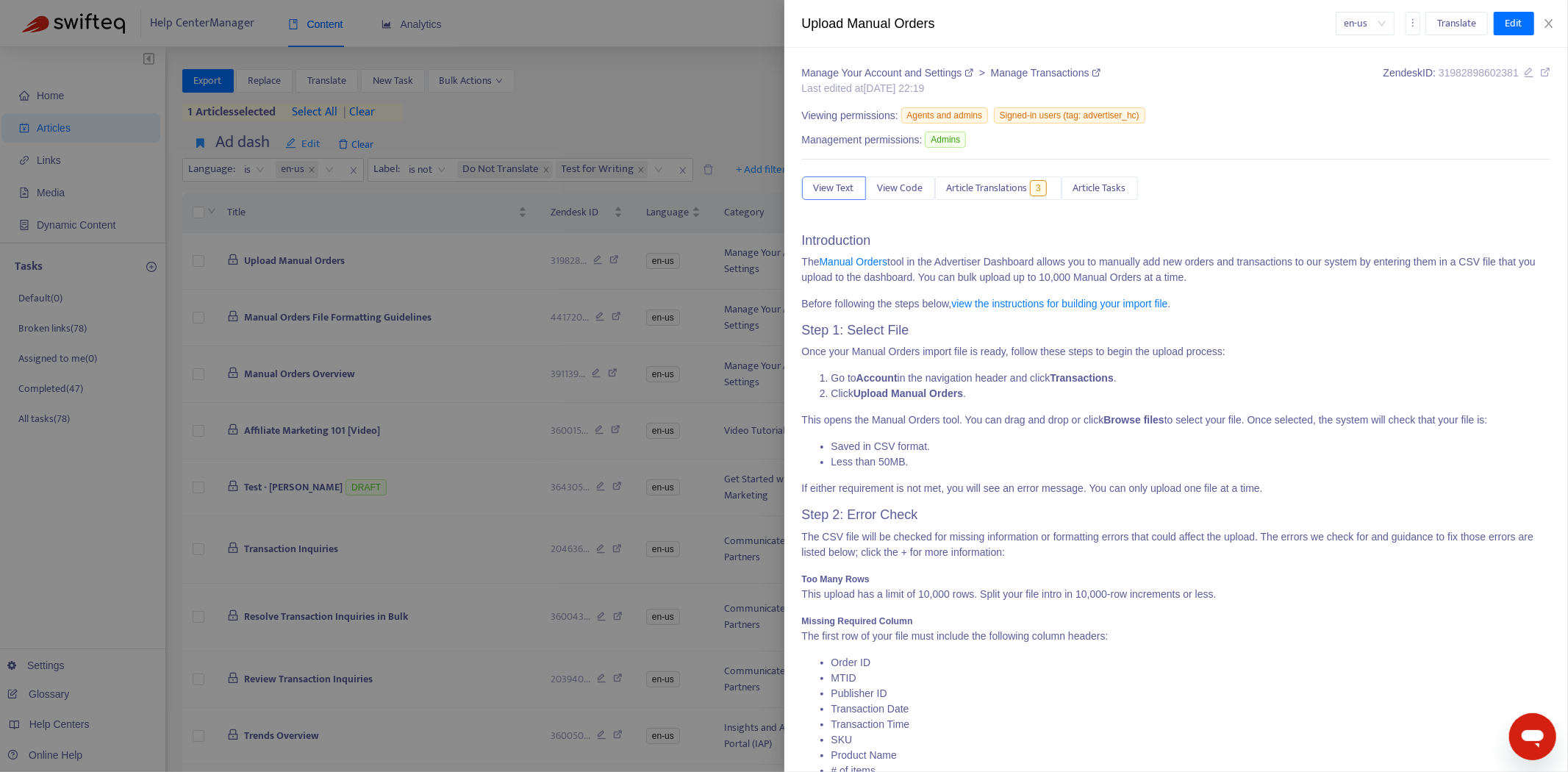
click at [1015, 200] on div "View Text View Code Article Translations 3 Article Tasks" at bounding box center [1177, 188] width 749 height 23
click at [1017, 182] on span "Article Translations" at bounding box center [987, 189] width 81 height 17
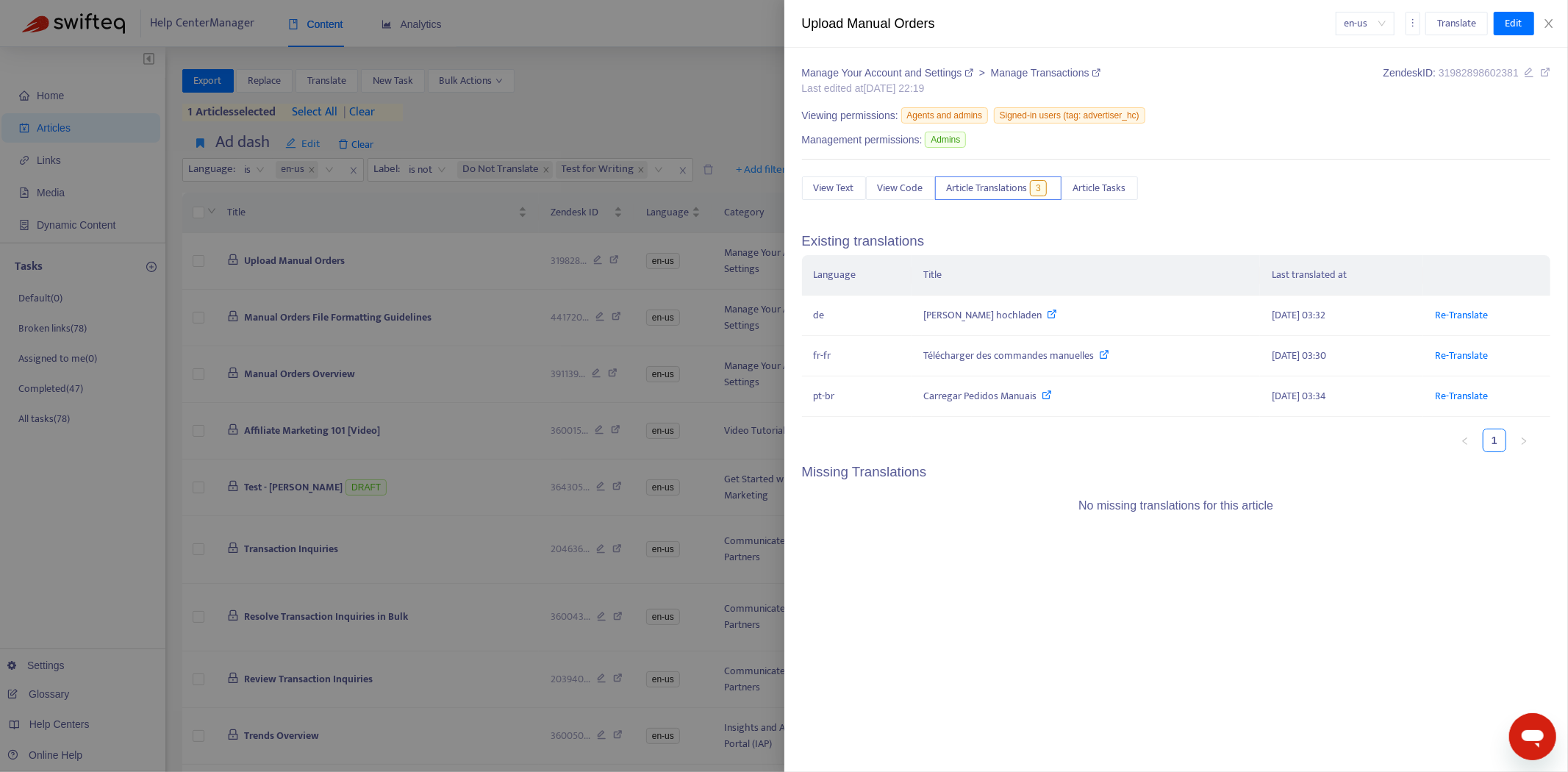
click at [669, 98] on div at bounding box center [784, 386] width 1568 height 772
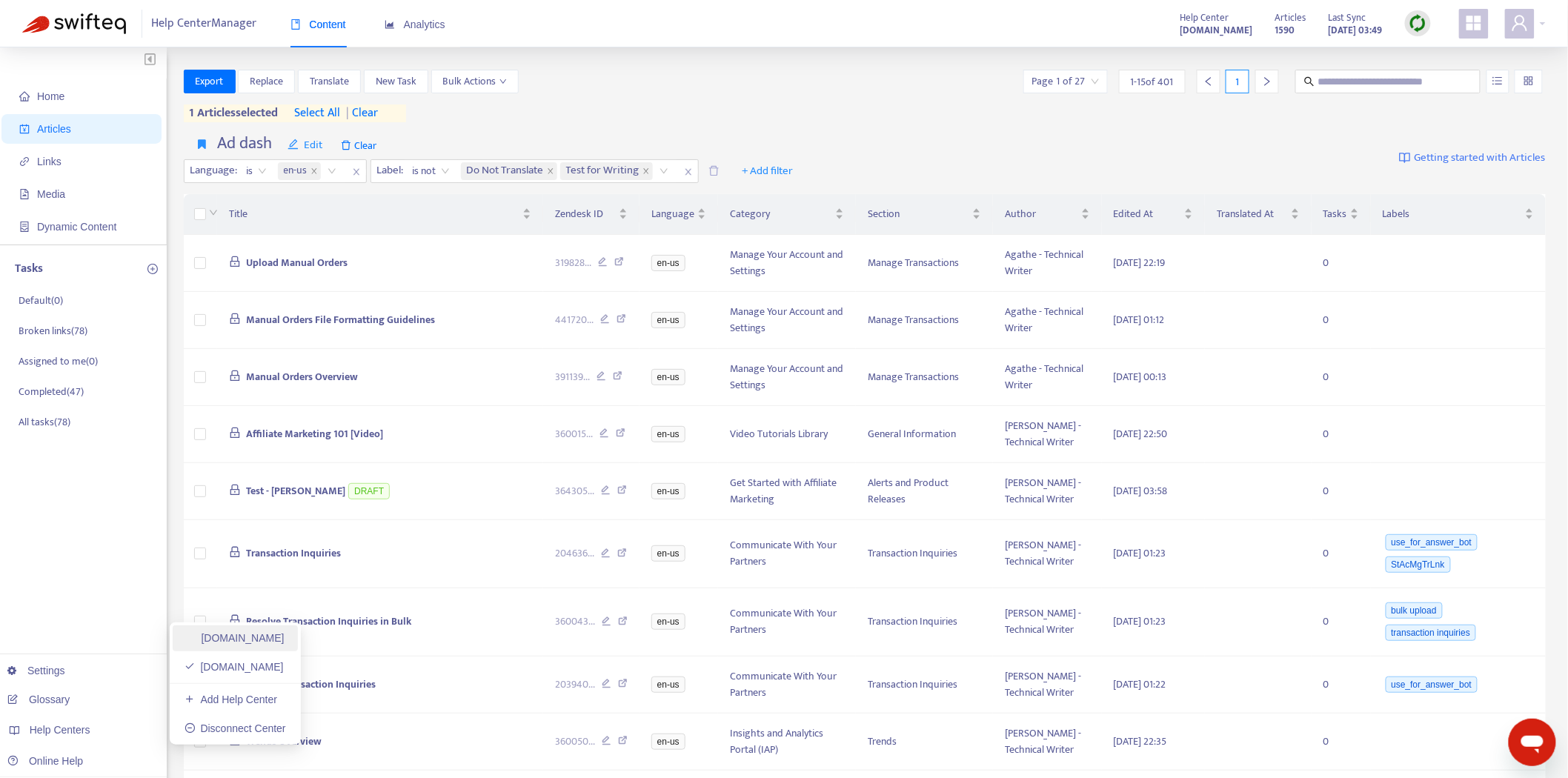
click at [257, 632] on link "[DOMAIN_NAME]" at bounding box center [234, 638] width 100 height 12
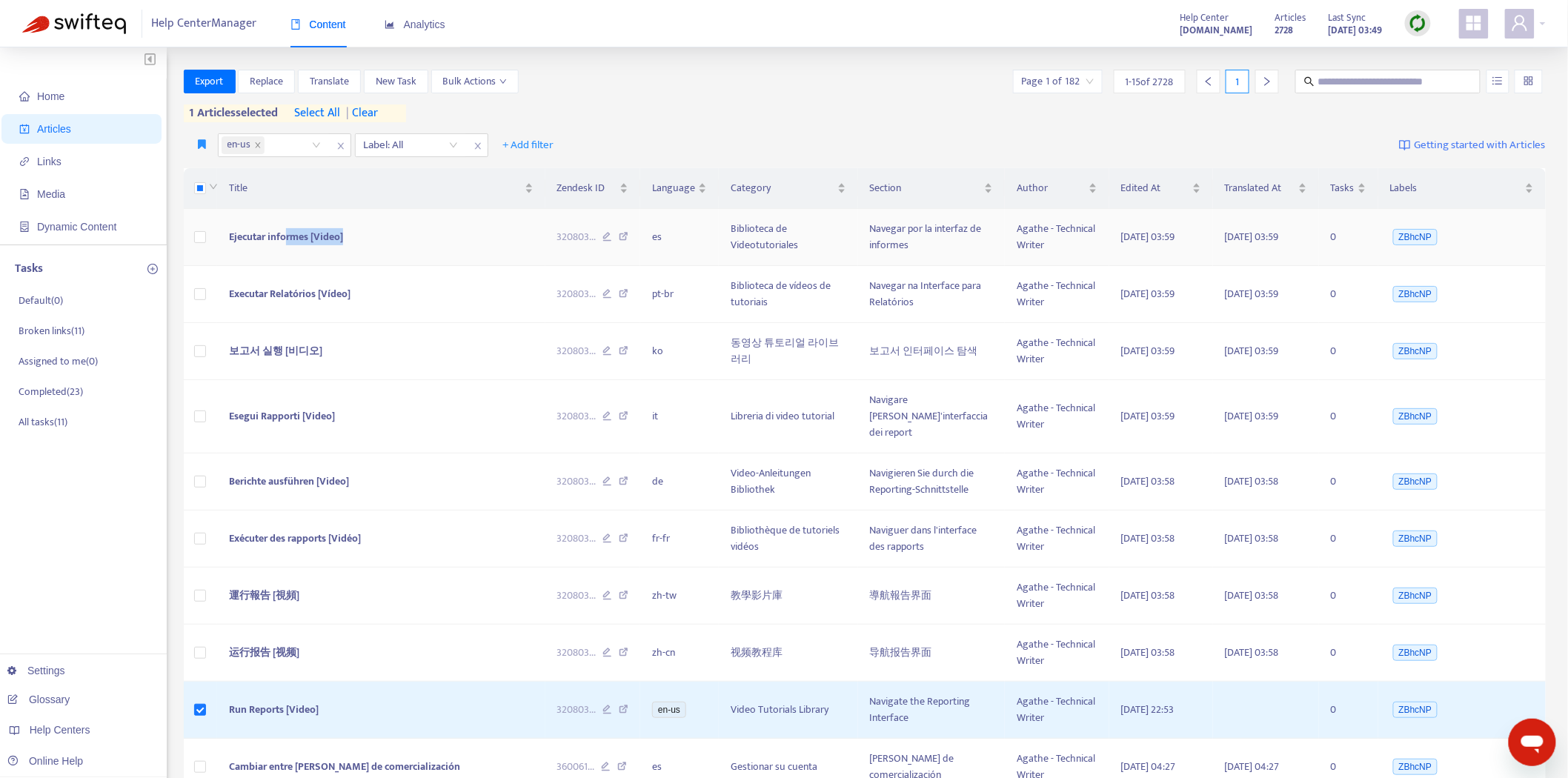
drag, startPoint x: 393, startPoint y: 235, endPoint x: 289, endPoint y: 234, distance: 104.0
click at [289, 234] on td "Ejecutar informes [Video]" at bounding box center [381, 238] width 328 height 57
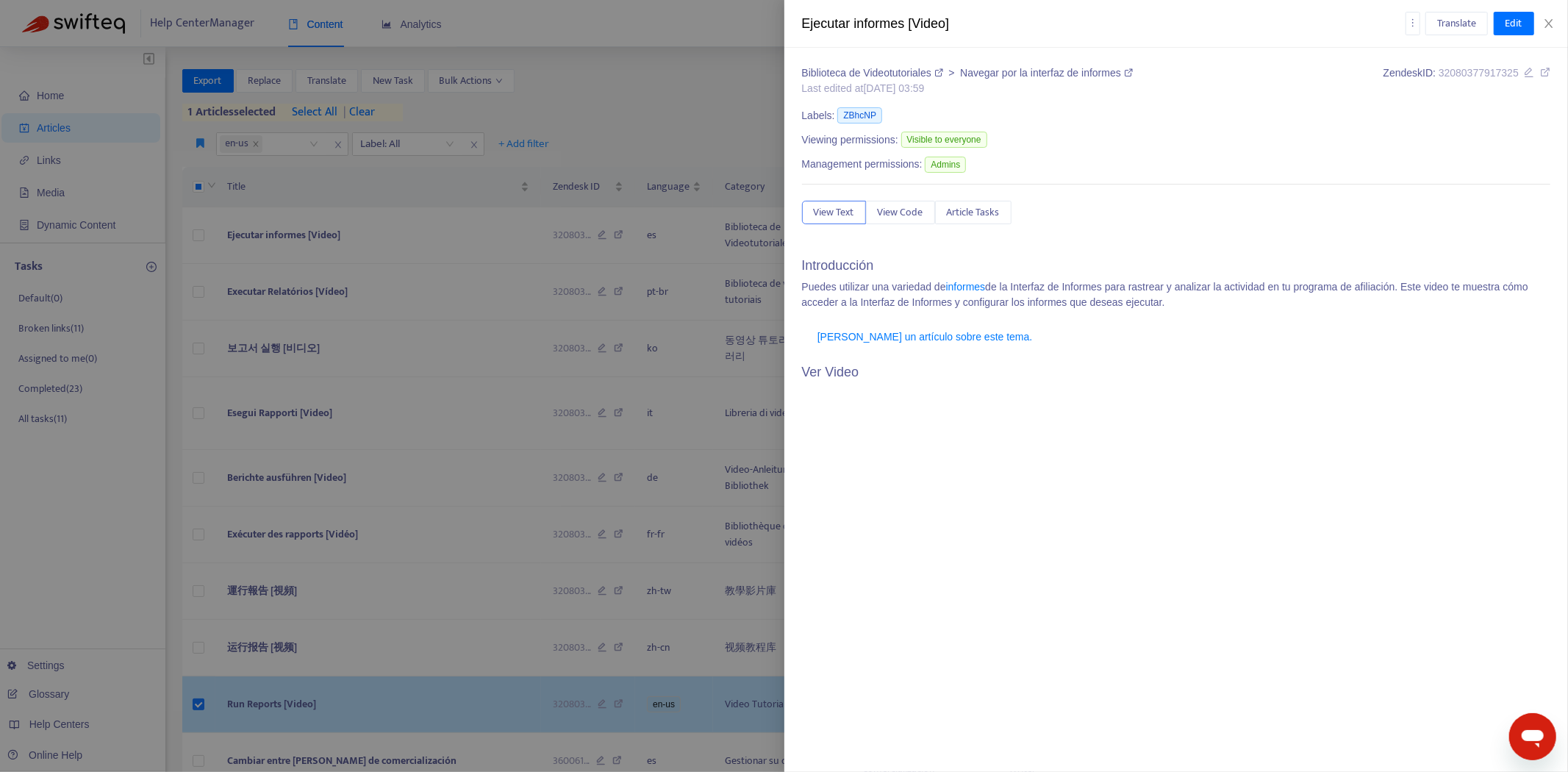
click at [334, 714] on div at bounding box center [784, 386] width 1568 height 772
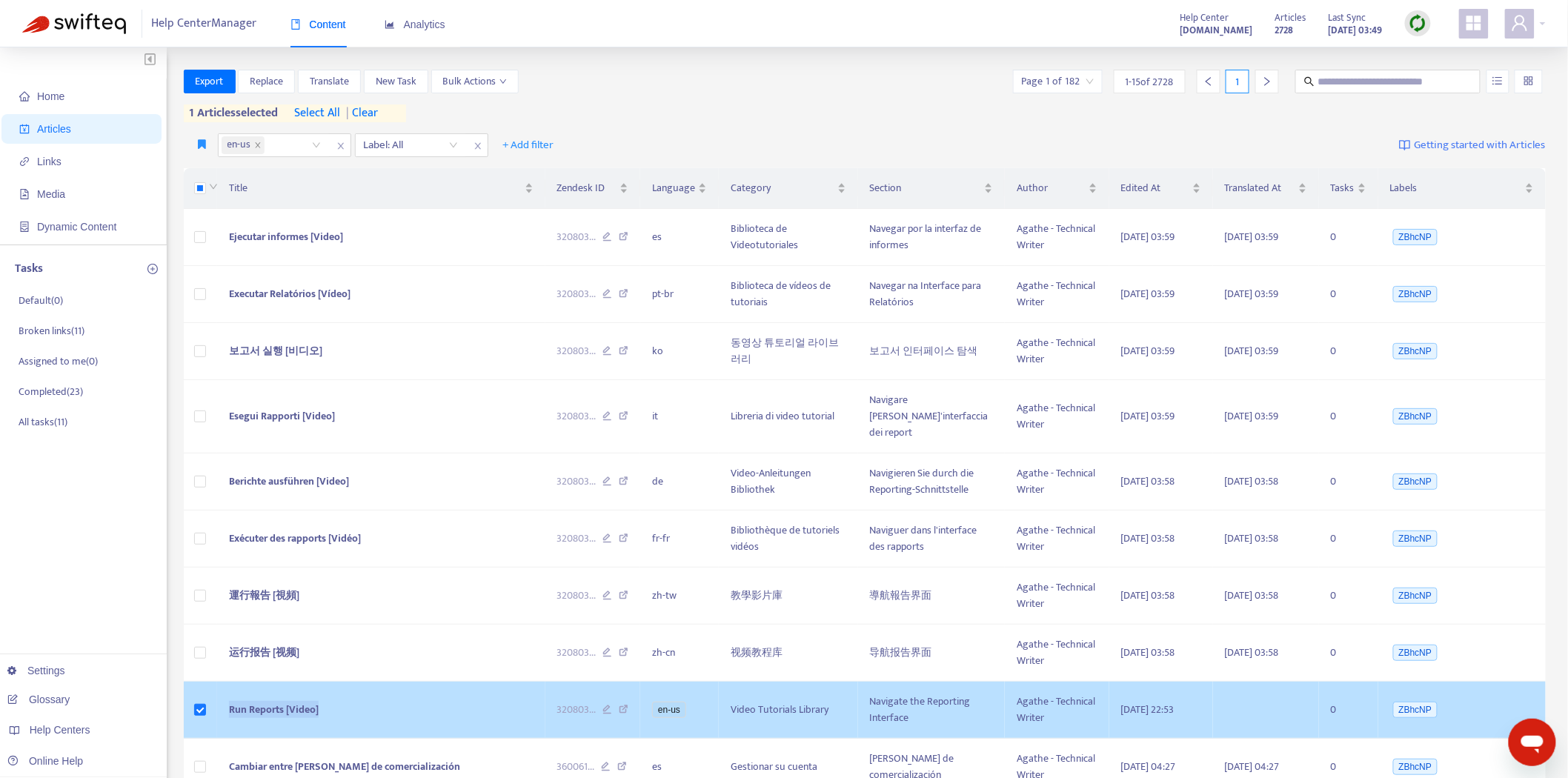
click at [200, 690] on tr "Run Reports [Video] 320803 ... en-us Video Tutorials Library Navigate the Repor…" at bounding box center [864, 710] width 1363 height 57
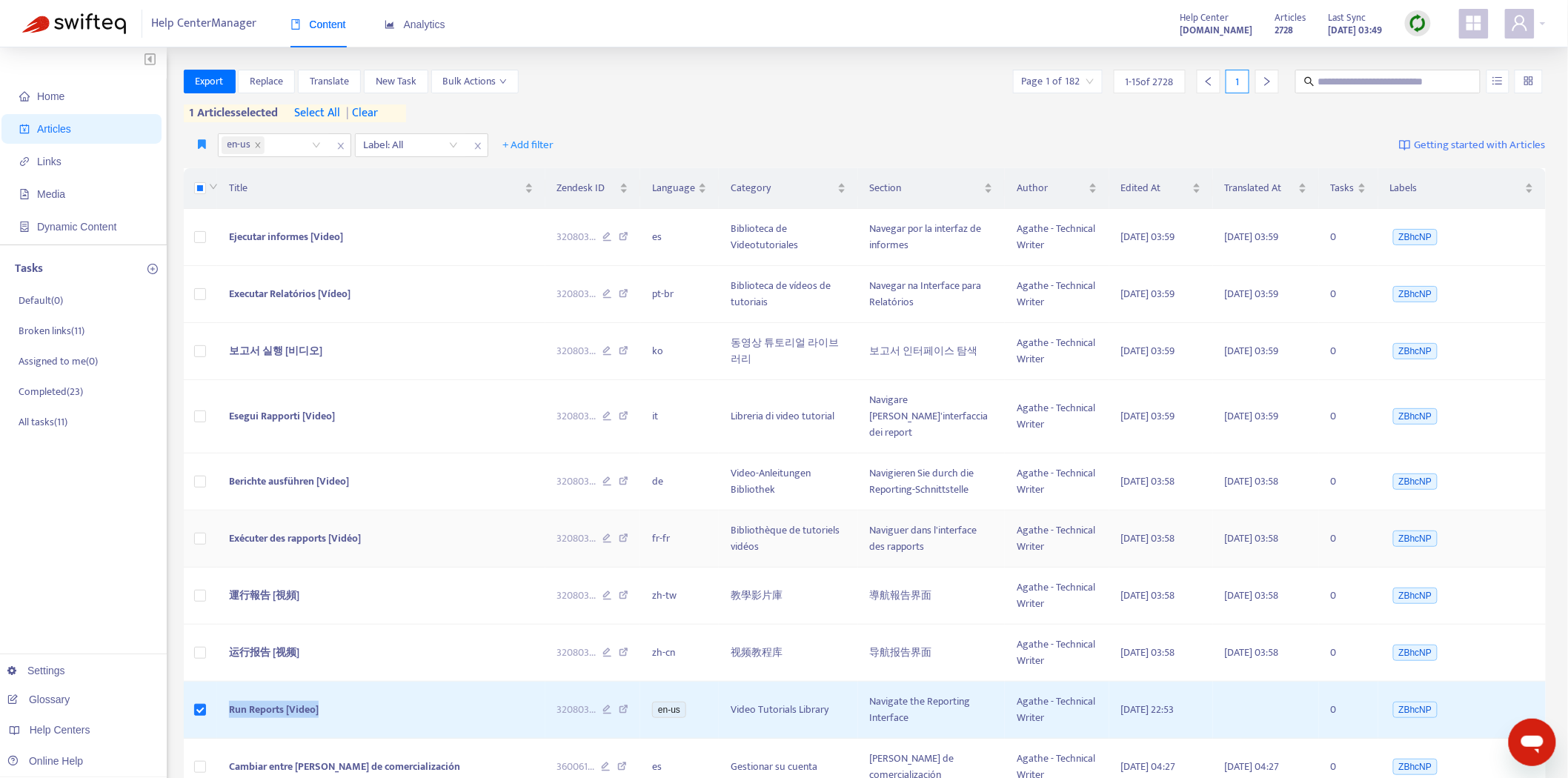
copy tr "Run Reports [Video]"
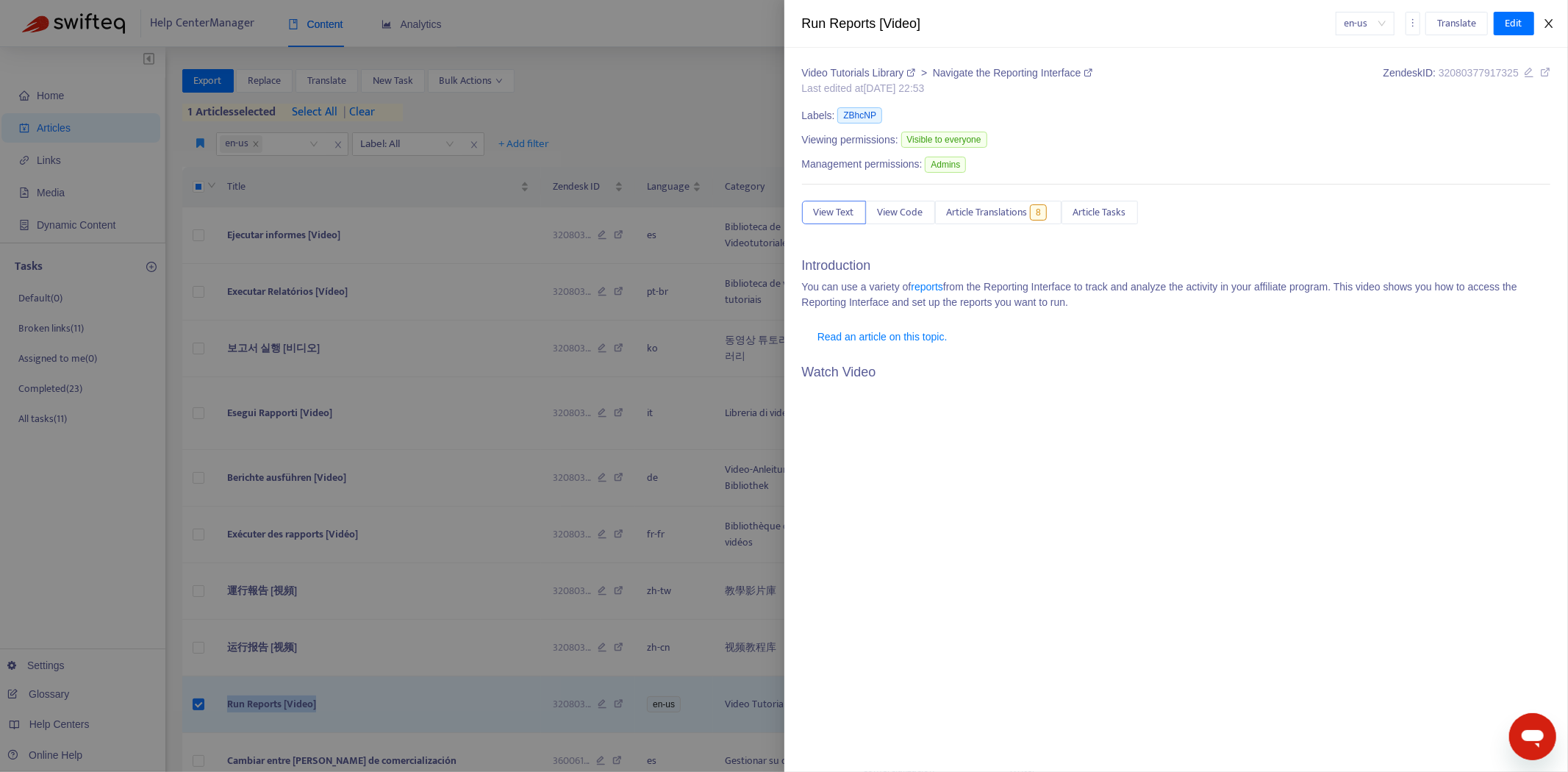
click at [1545, 23] on icon "close" at bounding box center [1549, 23] width 12 height 12
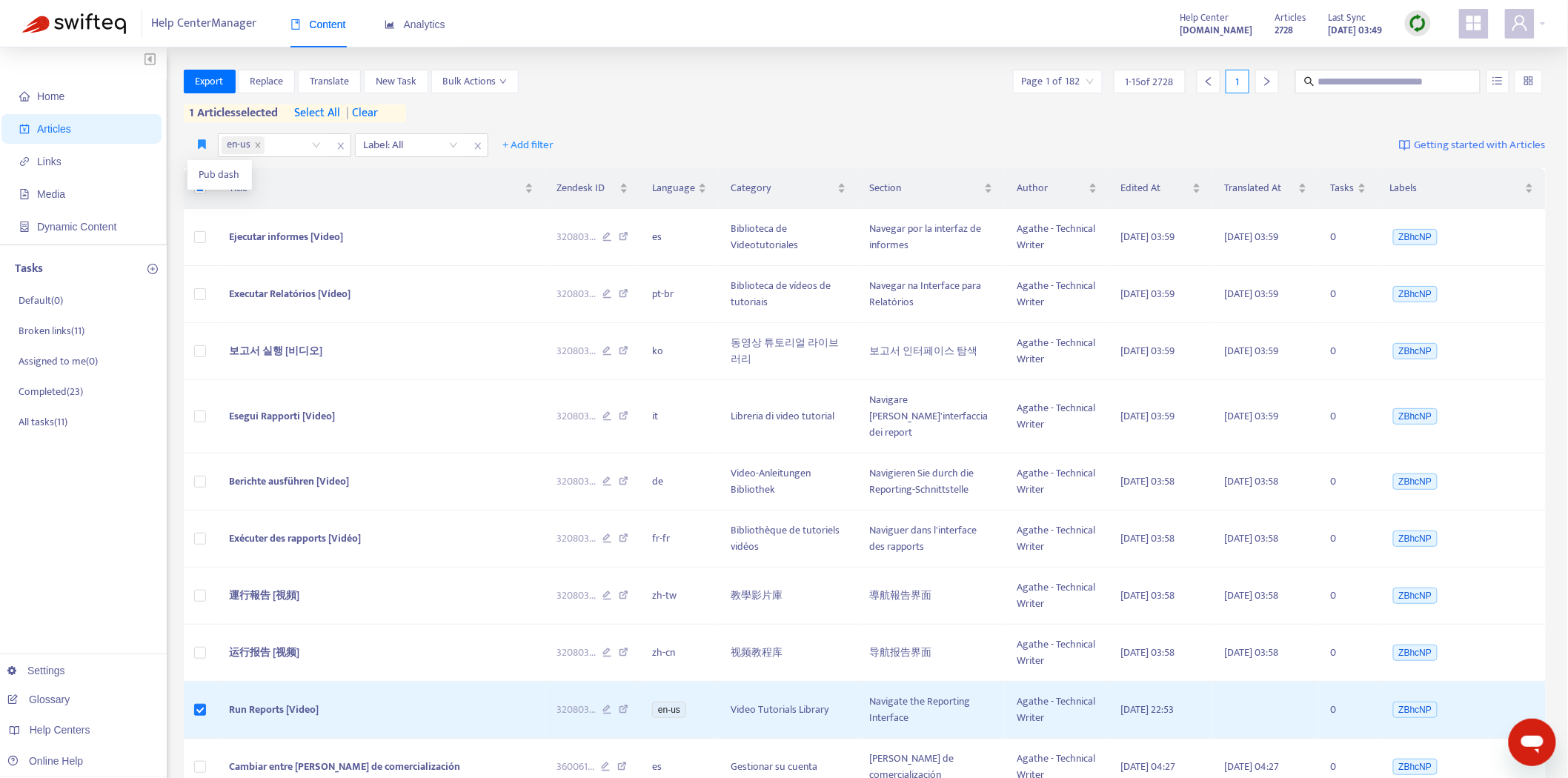
click at [211, 161] on ul "Pub dash" at bounding box center [219, 175] width 64 height 30
click at [205, 175] on span "Pub dash" at bounding box center [219, 175] width 41 height 17
